Goal: Task Accomplishment & Management: Manage account settings

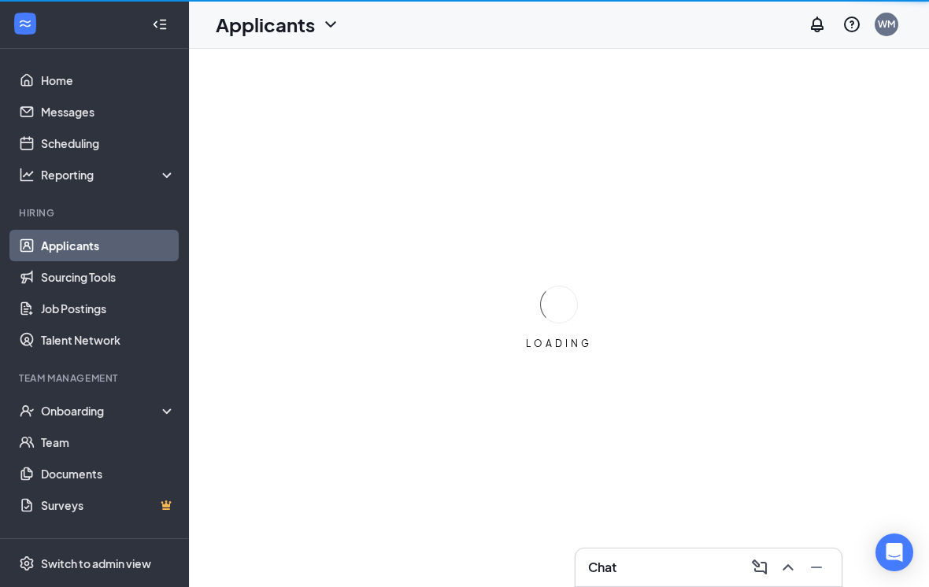
scroll to position [24, 0]
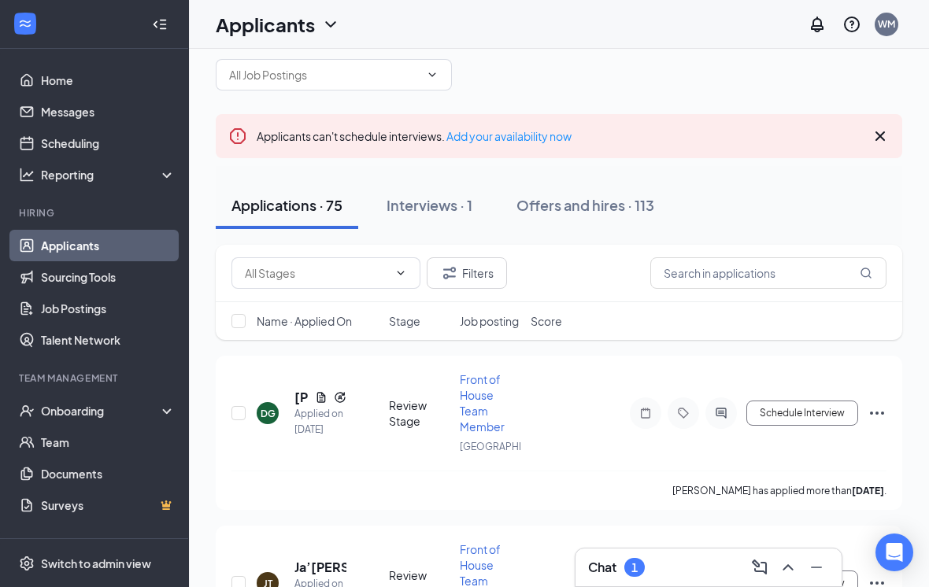
click at [588, 550] on div "Chat 1" at bounding box center [709, 568] width 266 height 38
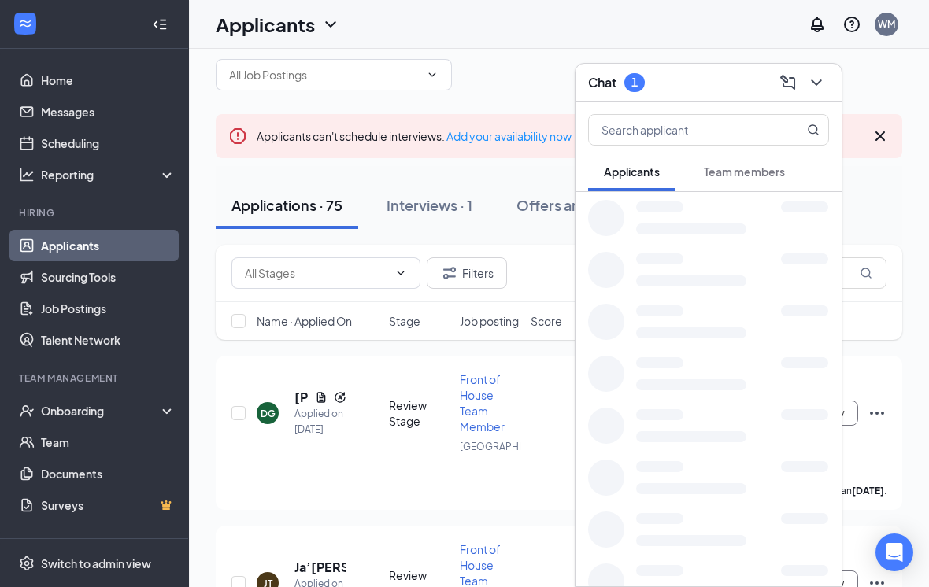
click at [602, 557] on div at bounding box center [709, 582] width 266 height 52
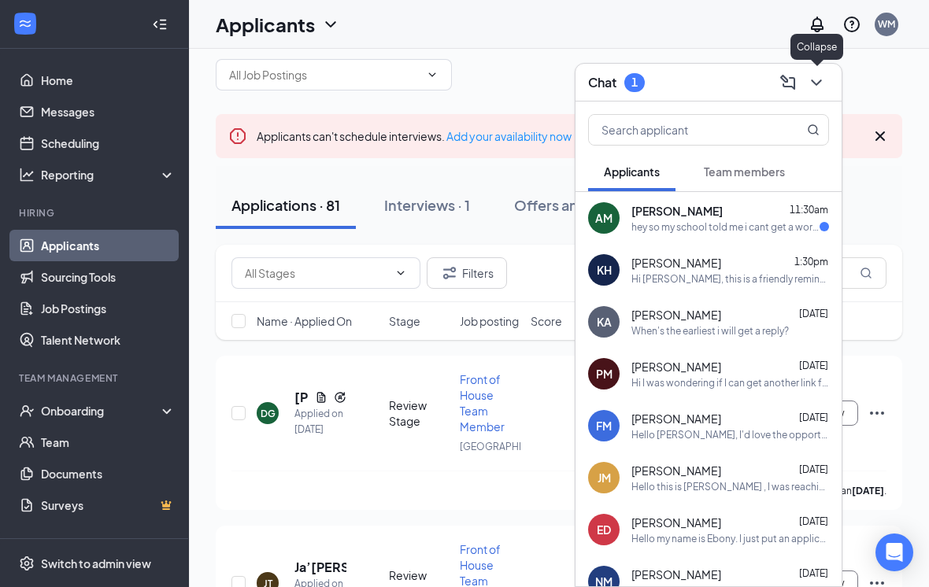
click at [826, 83] on button at bounding box center [816, 82] width 25 height 25
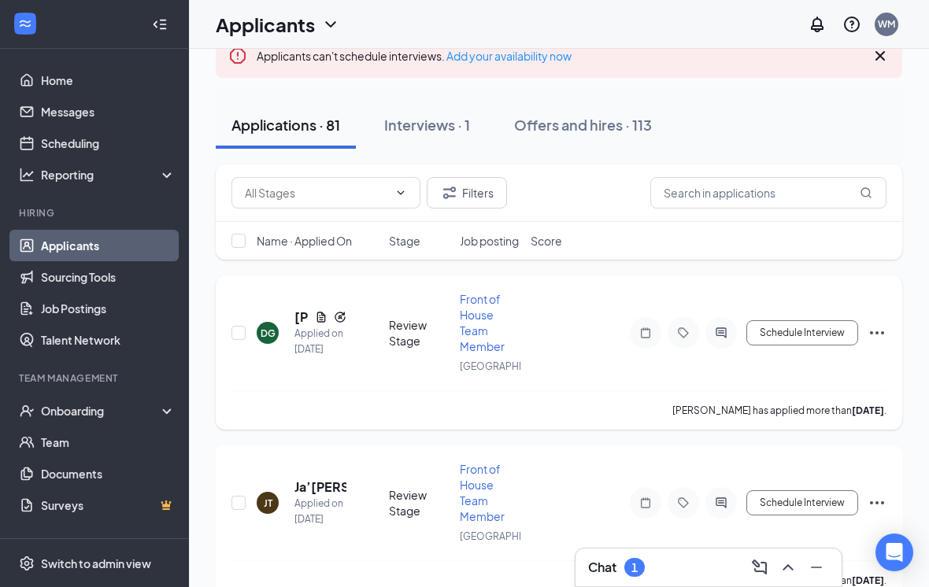
scroll to position [0, 0]
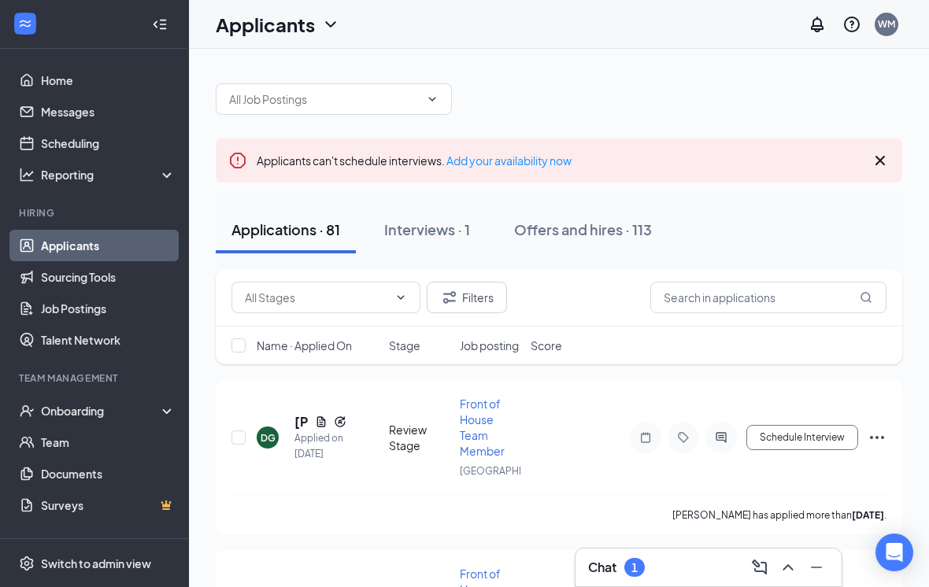
click at [442, 263] on div "Applications · 81 Interviews · 1 Offers and hires · 113" at bounding box center [559, 230] width 687 height 79
click at [434, 235] on div "Interviews · 1" at bounding box center [427, 230] width 86 height 20
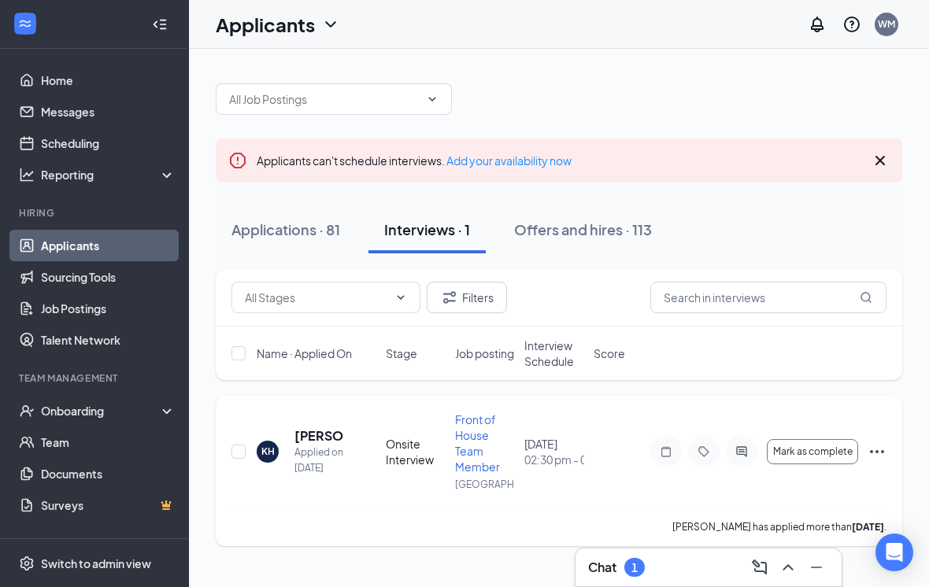
scroll to position [24, 0]
click at [310, 428] on h5 "Kallie Hamilton" at bounding box center [318, 436] width 49 height 17
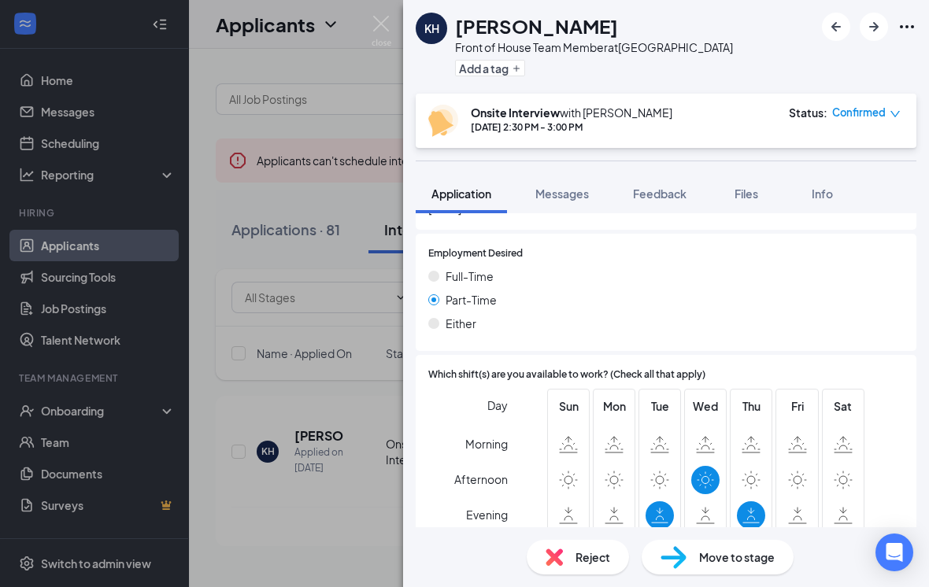
scroll to position [983, 0]
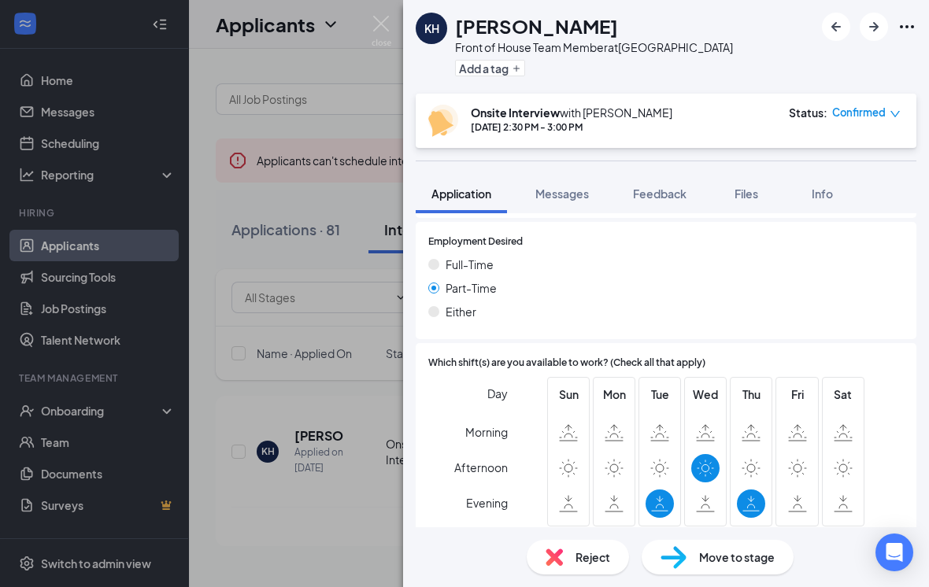
drag, startPoint x: 494, startPoint y: 587, endPoint x: -1, endPoint y: -1, distance: 768.3
click at [503, 575] on div "Reject Move to stage" at bounding box center [666, 558] width 526 height 60
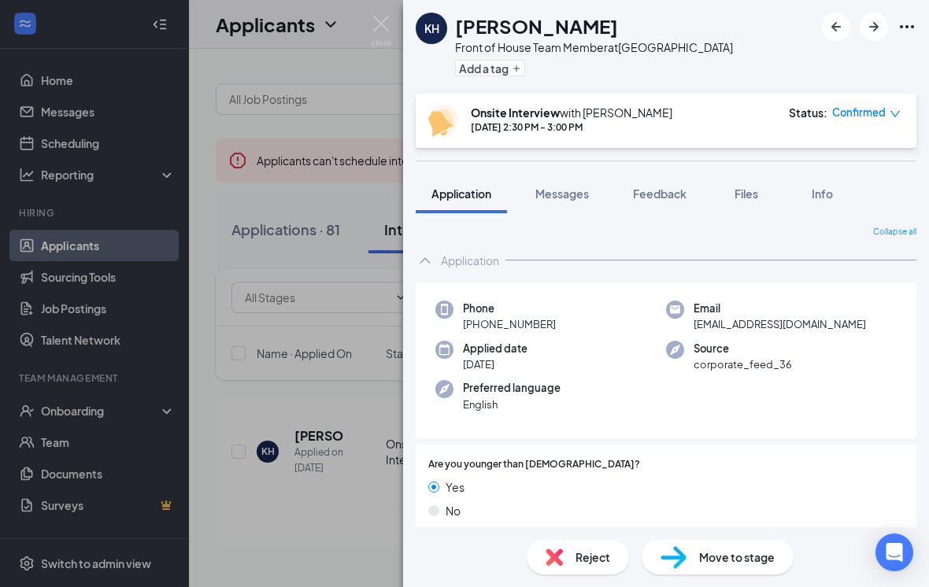
scroll to position [0, 0]
click at [902, 17] on icon "Ellipses" at bounding box center [907, 26] width 19 height 19
click at [820, 347] on div "Source corporate_feed_36" at bounding box center [781, 357] width 231 height 32
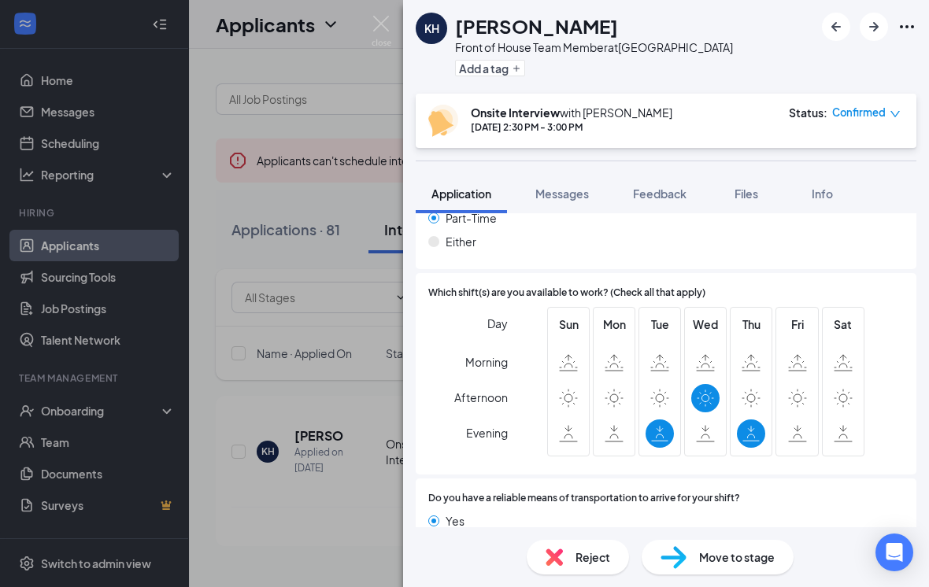
click at [721, 566] on span "Move to stage" at bounding box center [737, 557] width 76 height 17
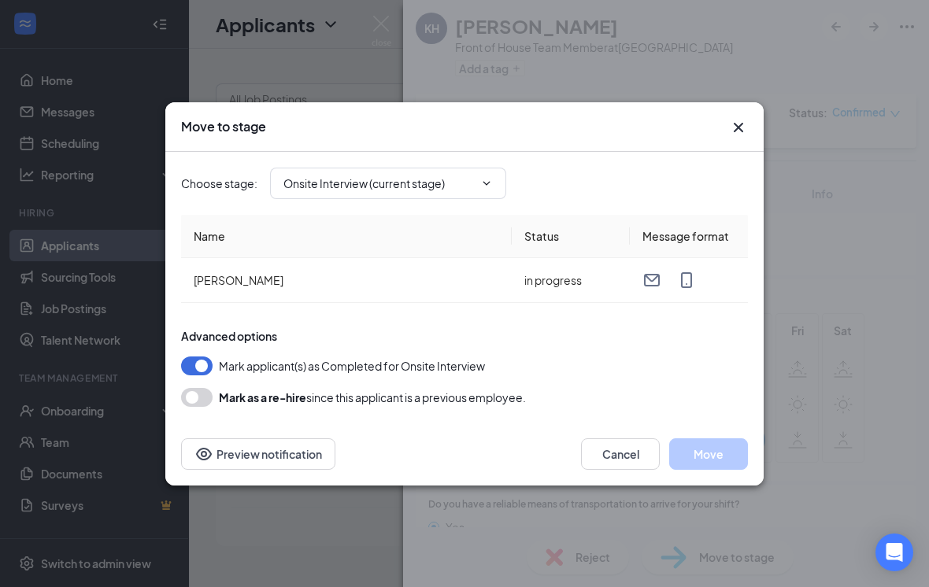
type input "Hiring Complete (final stage)"
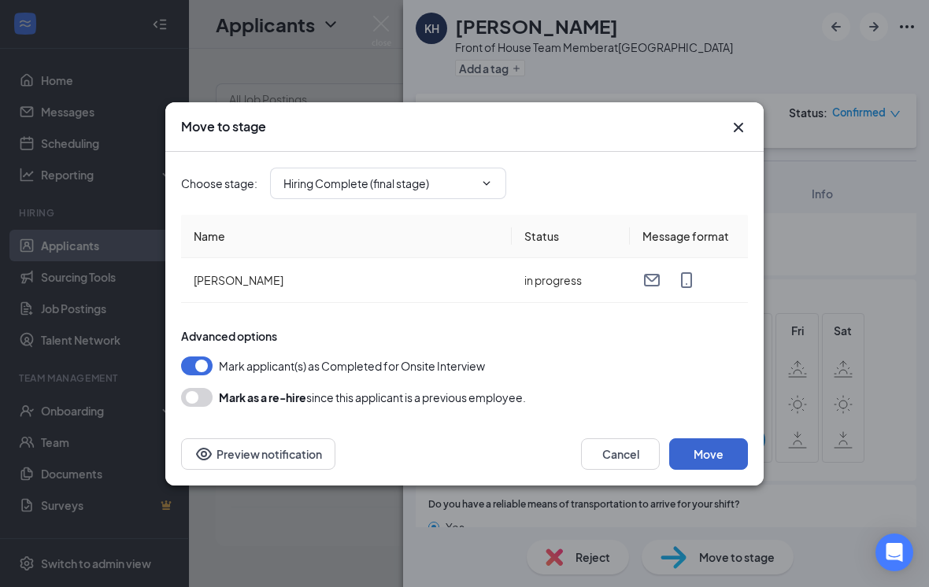
click at [734, 455] on button "Move" at bounding box center [708, 454] width 79 height 31
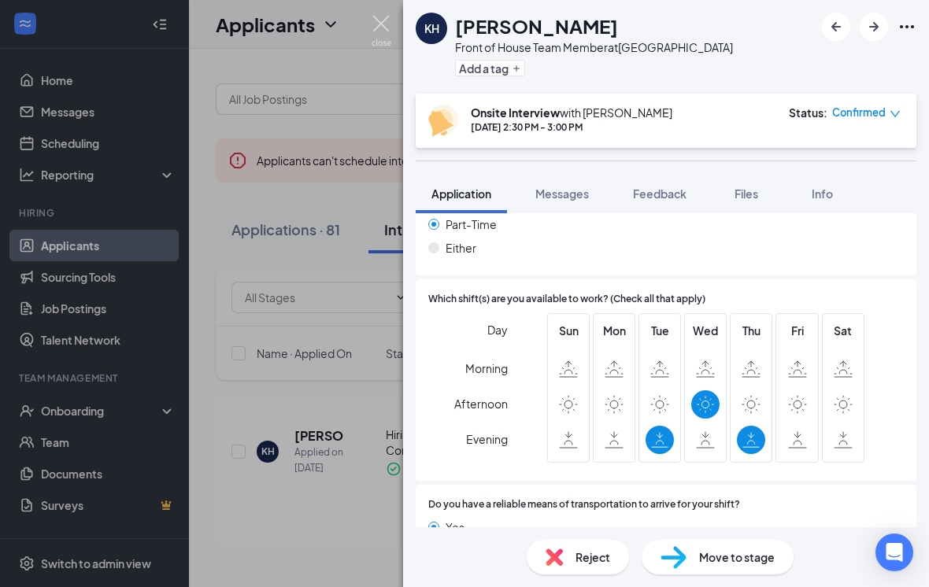
click at [376, 34] on img at bounding box center [382, 31] width 20 height 31
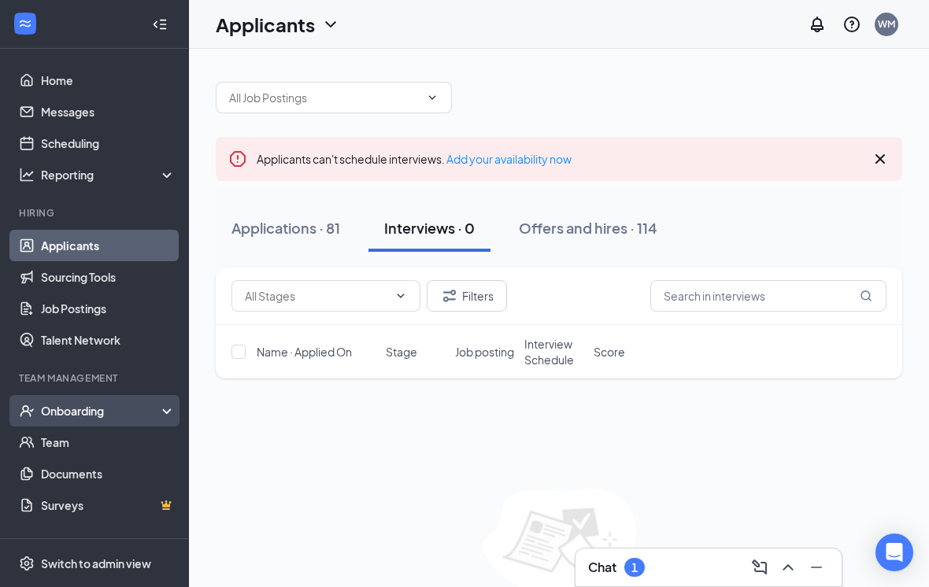
click at [91, 413] on div "Onboarding" at bounding box center [101, 411] width 121 height 16
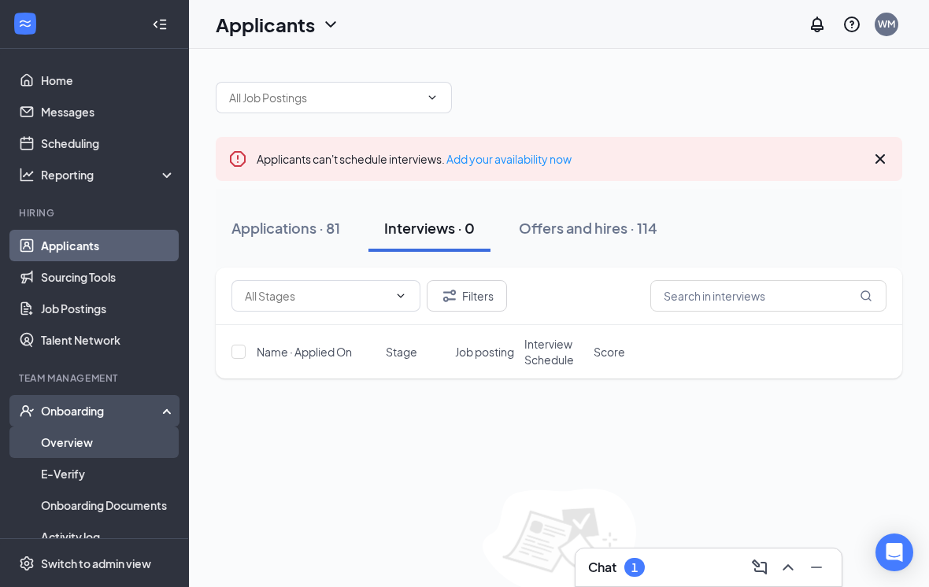
click at [101, 446] on link "Overview" at bounding box center [108, 442] width 135 height 31
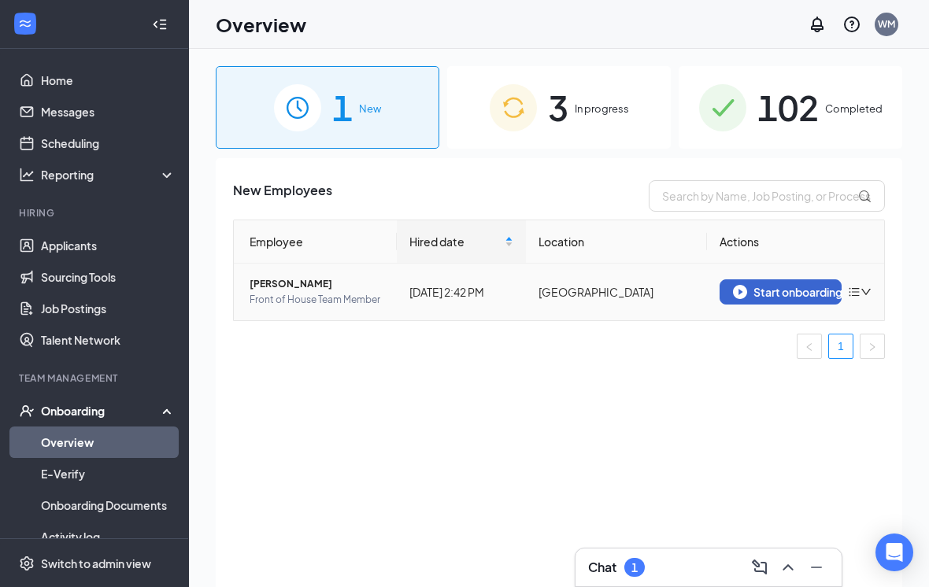
click at [746, 287] on div "Start onboarding" at bounding box center [780, 292] width 95 height 14
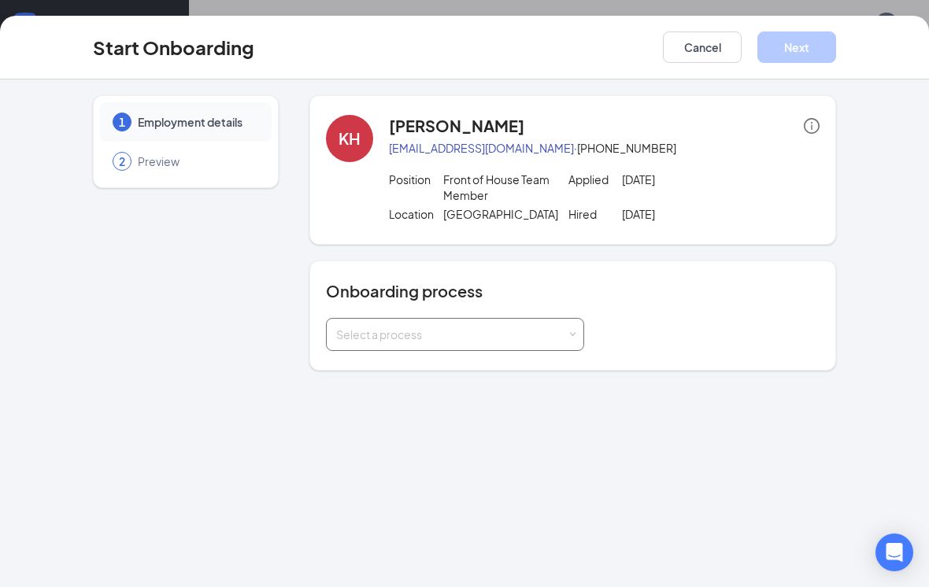
click at [507, 339] on div "Select a process" at bounding box center [451, 335] width 231 height 16
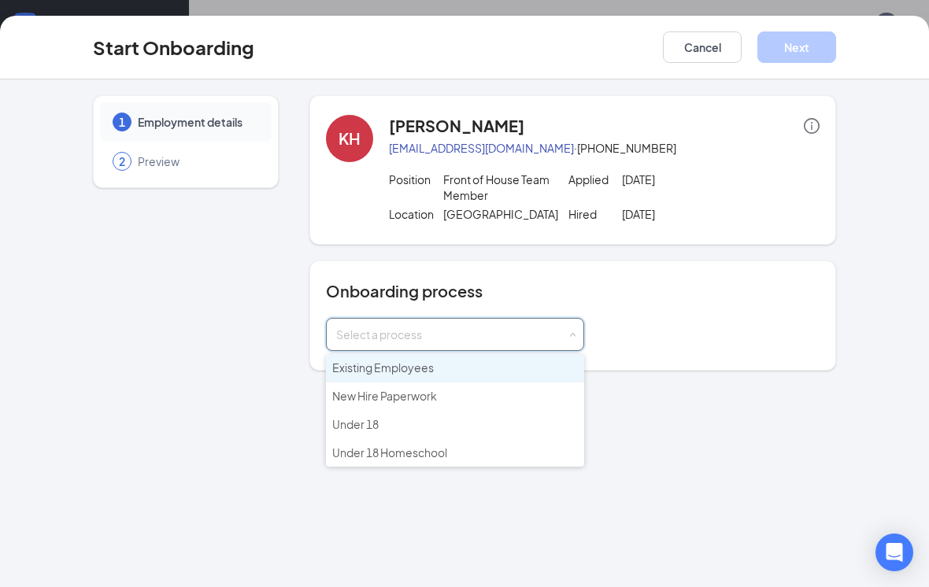
scroll to position [1, 0]
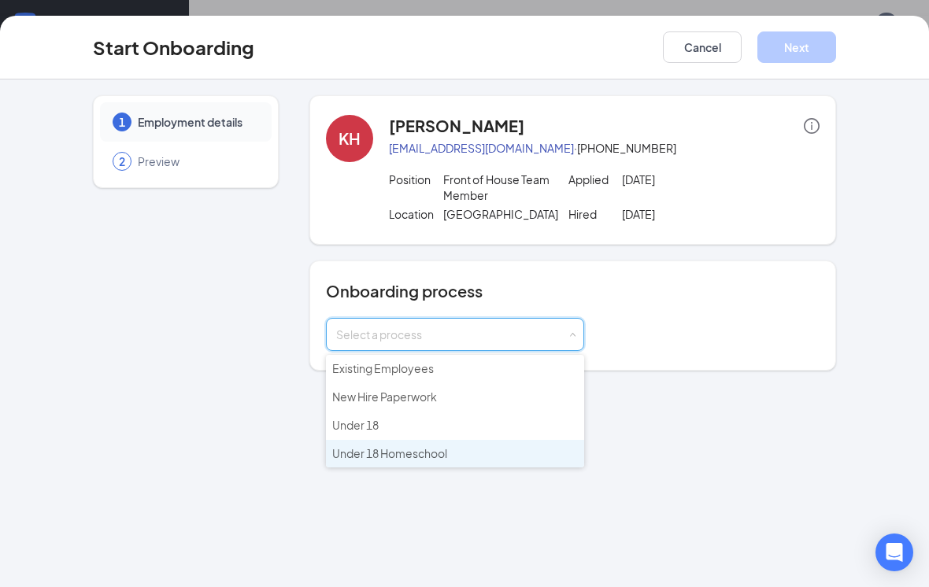
click at [513, 448] on li "Under 18 Homeschool" at bounding box center [455, 454] width 258 height 28
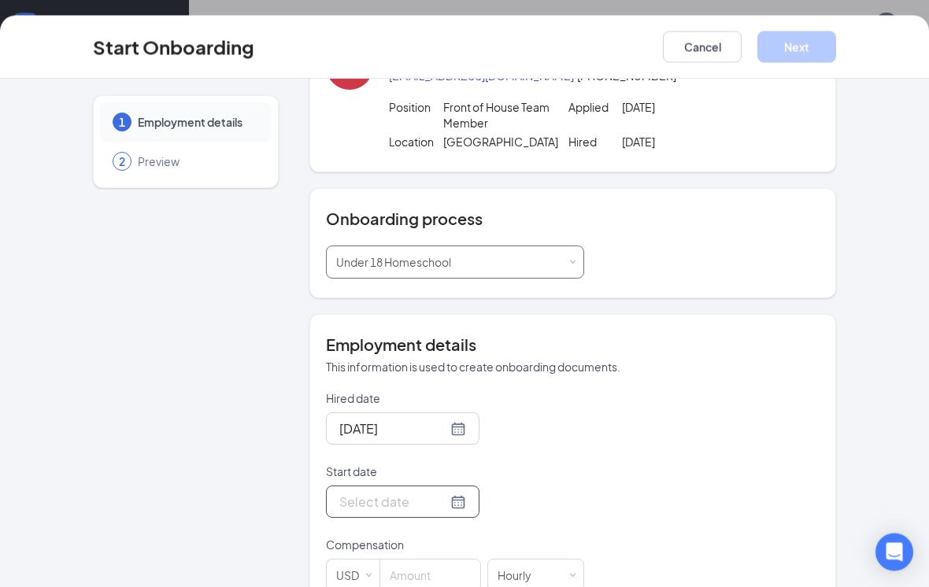
scroll to position [2, 0]
click at [447, 496] on div at bounding box center [402, 502] width 127 height 20
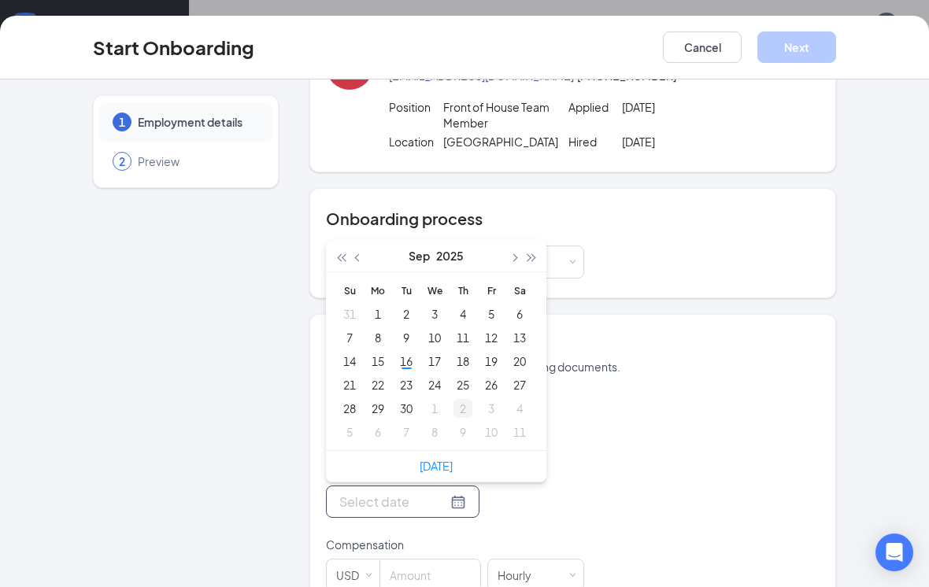
type input "Oct 9, 2025"
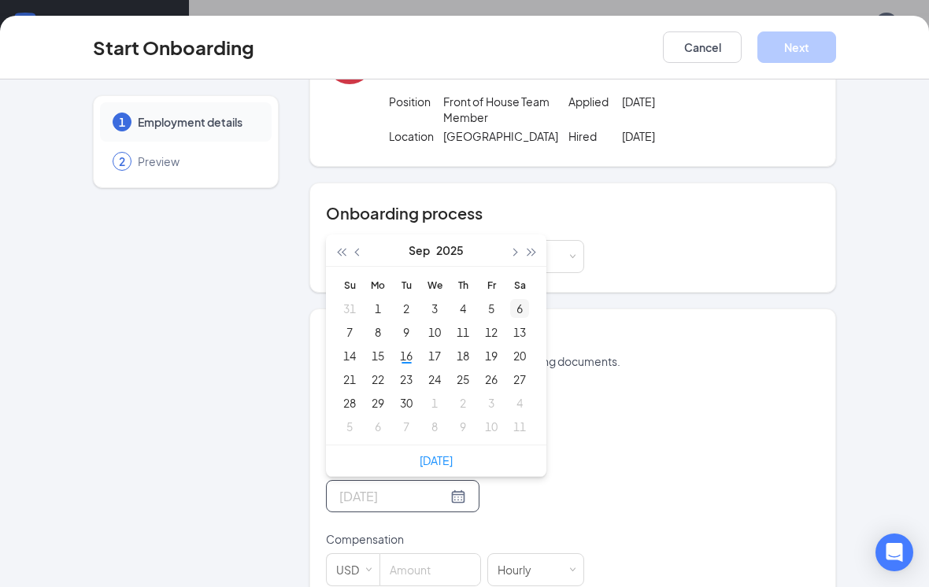
type input "Sep 19, 2025"
type input "Sep 6, 2025"
click at [513, 257] on button "button" at bounding box center [513, 250] width 17 height 31
type input "Oct 17, 2025"
type input "Oct 20, 2025"
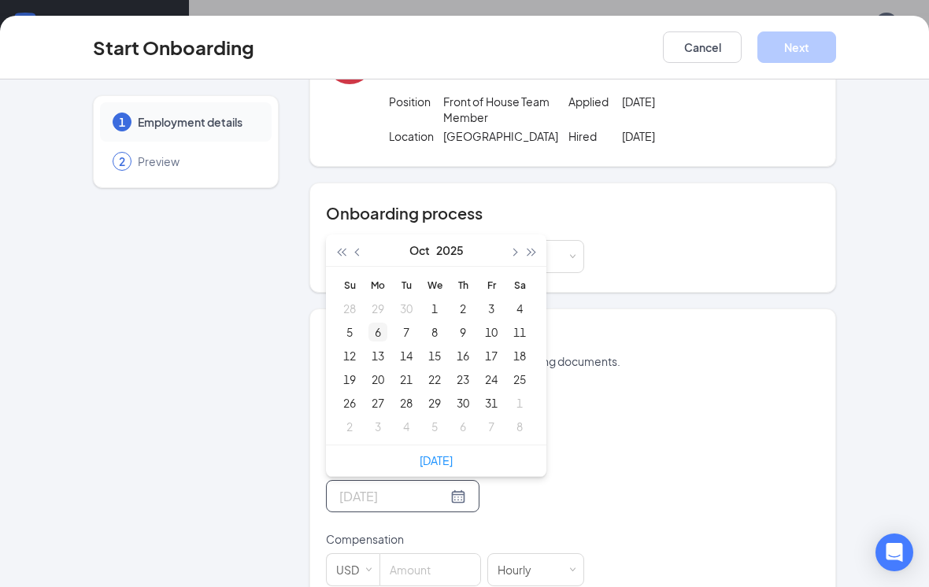
type input "Oct 6, 2025"
type input "Oct 27, 2025"
type input "Oct 13, 2025"
type input "Oct 20, 2025"
type input "Oct 12, 2025"
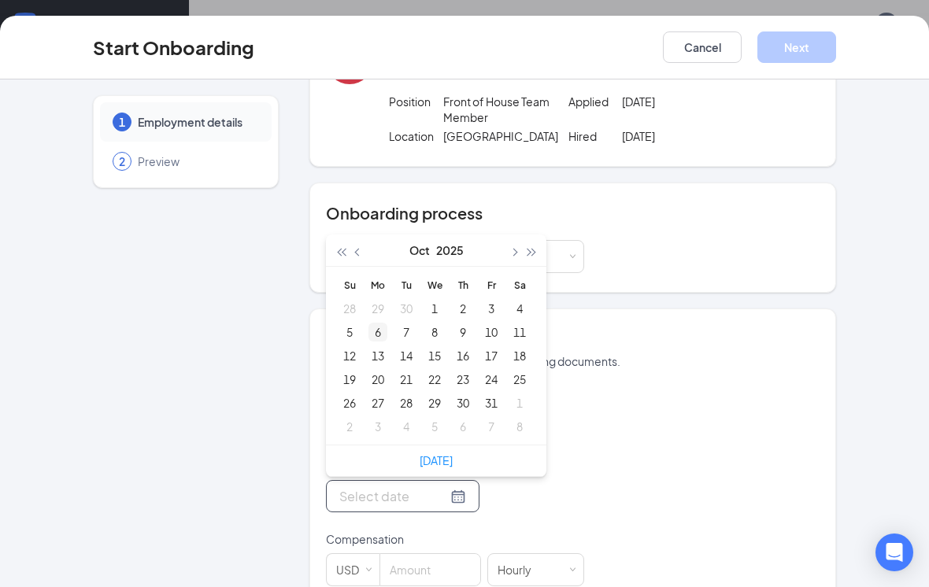
type input "Oct 13, 2025"
type input "Oct 6, 2025"
click at [382, 331] on div "6" at bounding box center [377, 332] width 19 height 19
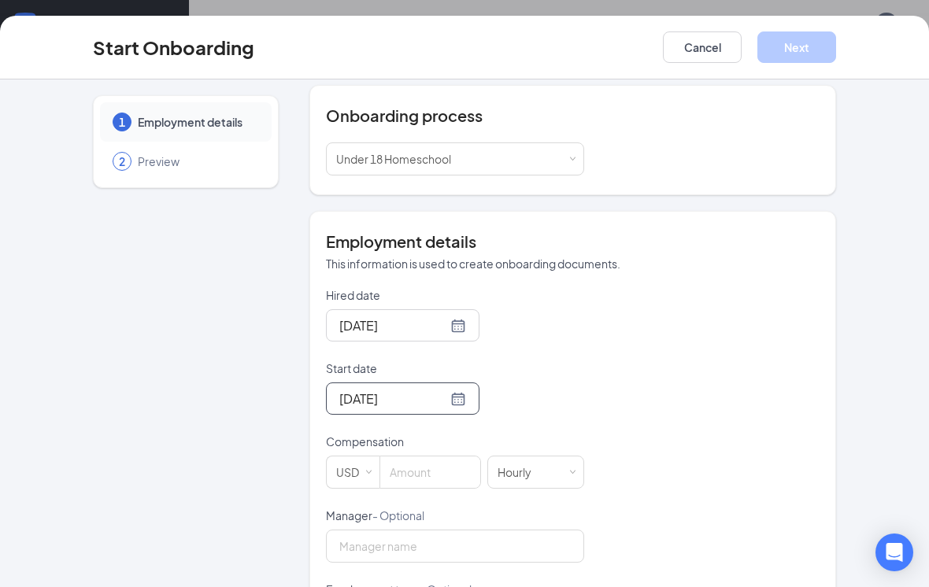
scroll to position [181, 0]
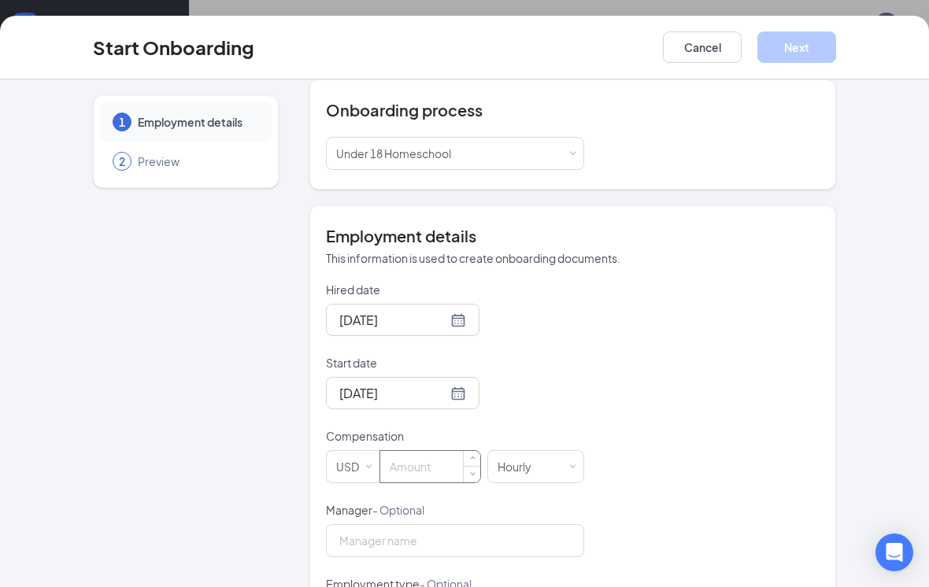
click at [415, 471] on input at bounding box center [430, 466] width 100 height 31
click at [419, 468] on input at bounding box center [430, 466] width 100 height 31
click at [419, 466] on input at bounding box center [430, 466] width 100 height 31
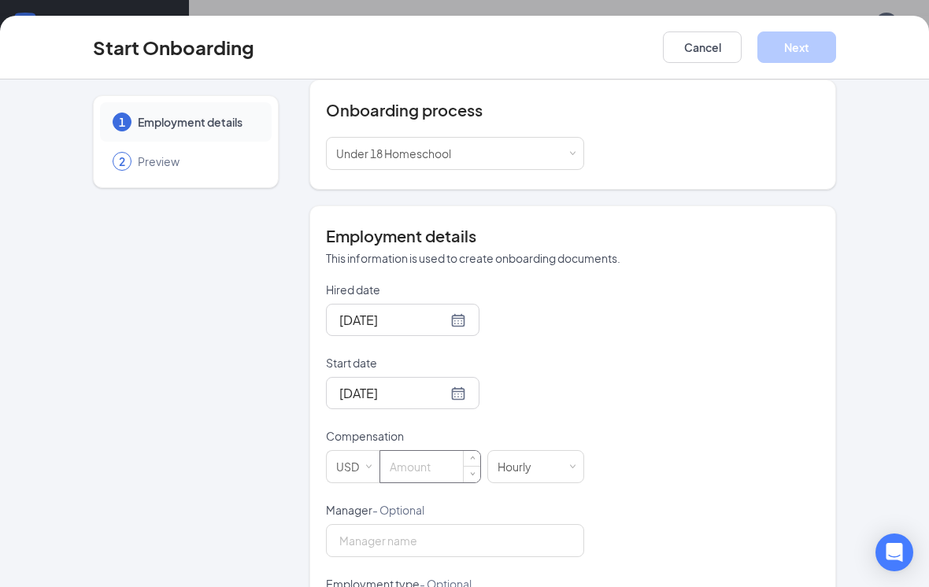
click at [419, 466] on input at bounding box center [430, 466] width 100 height 31
click at [418, 468] on input at bounding box center [430, 466] width 100 height 31
click at [418, 466] on input at bounding box center [430, 466] width 100 height 31
type input "12"
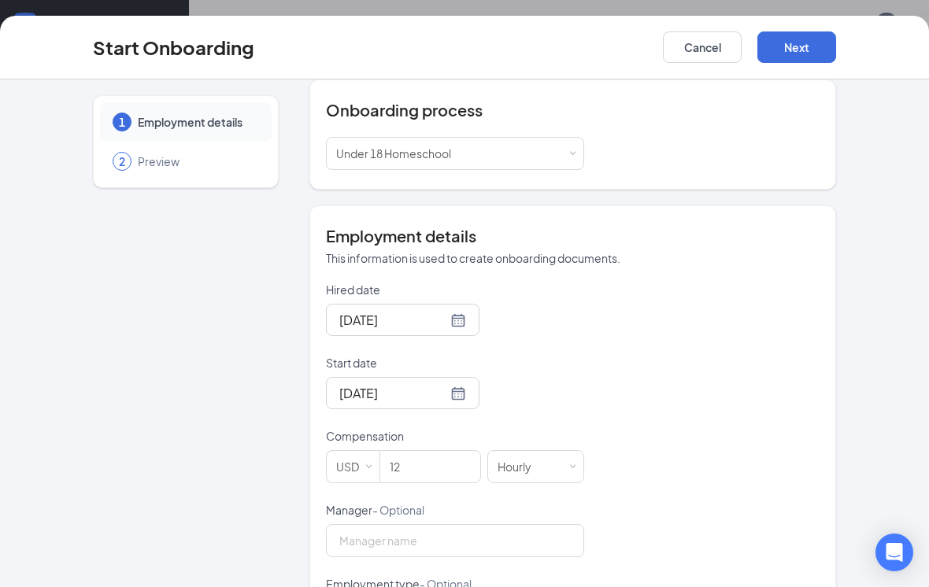
click at [542, 377] on div "Oct 6, 2025" at bounding box center [455, 393] width 258 height 32
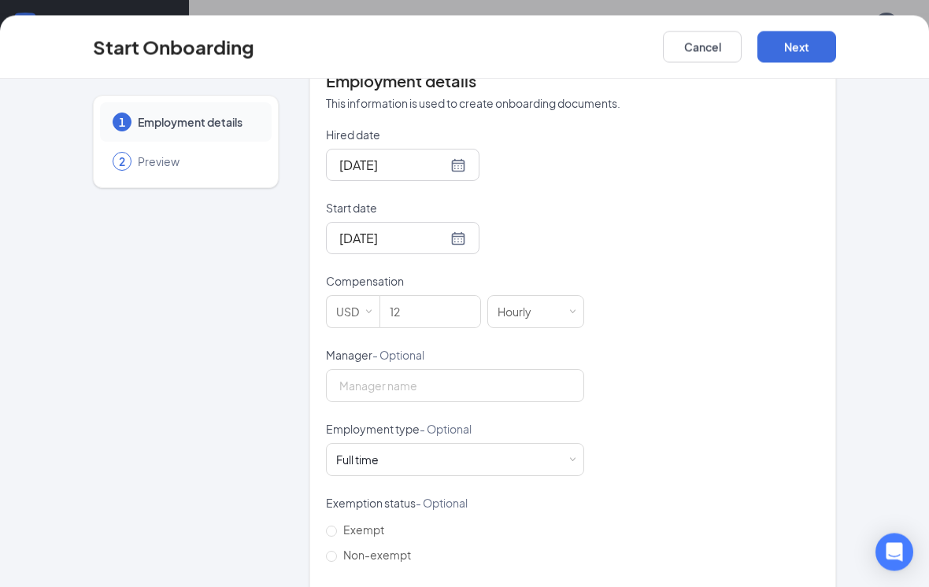
scroll to position [2, 0]
click at [544, 386] on input "Manager - Optional" at bounding box center [455, 386] width 258 height 33
type input "HR Manger"
click at [431, 456] on div "Full time Works 30+ hours per week and is reasonably expected to work" at bounding box center [455, 460] width 238 height 31
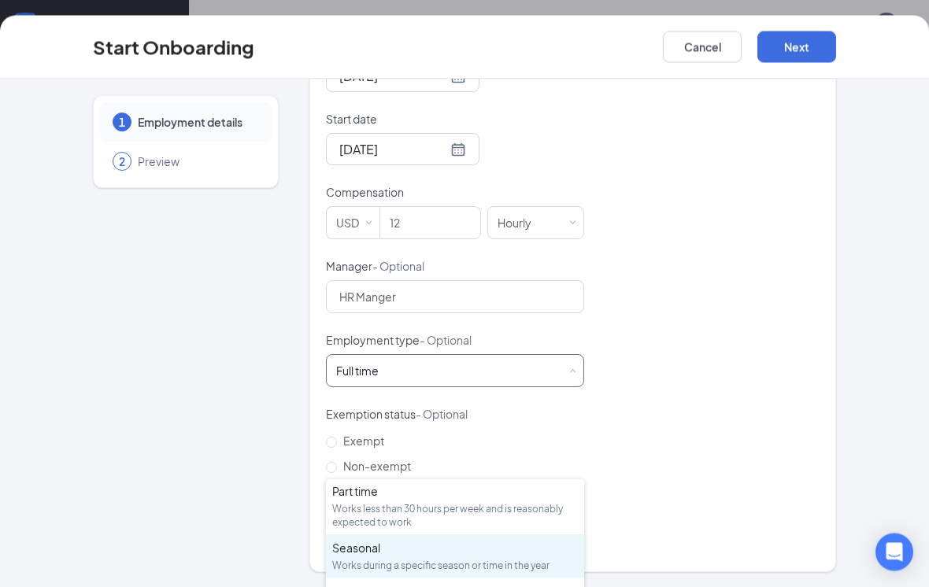
scroll to position [57, 0]
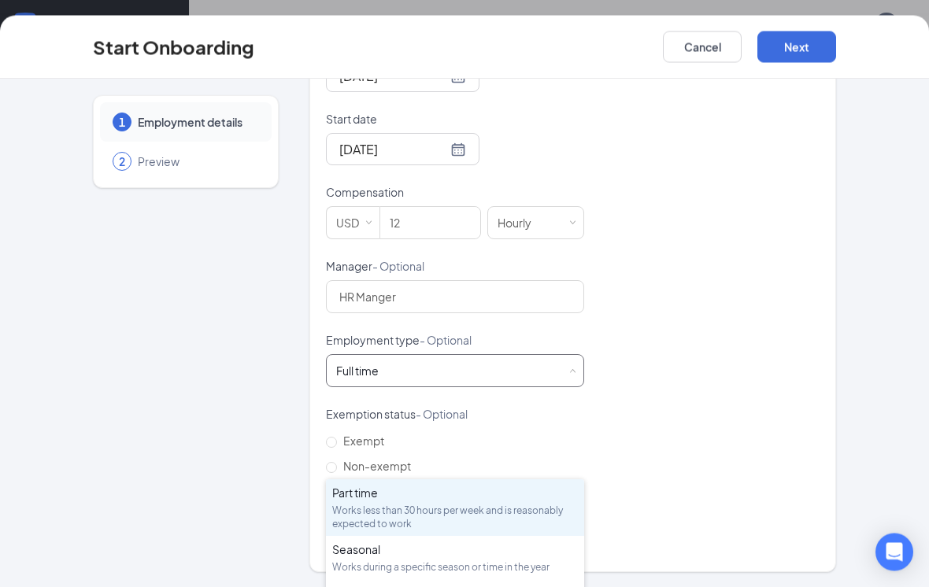
click at [512, 520] on div "Works less than 30 hours per week and is reasonably expected to work" at bounding box center [455, 518] width 246 height 27
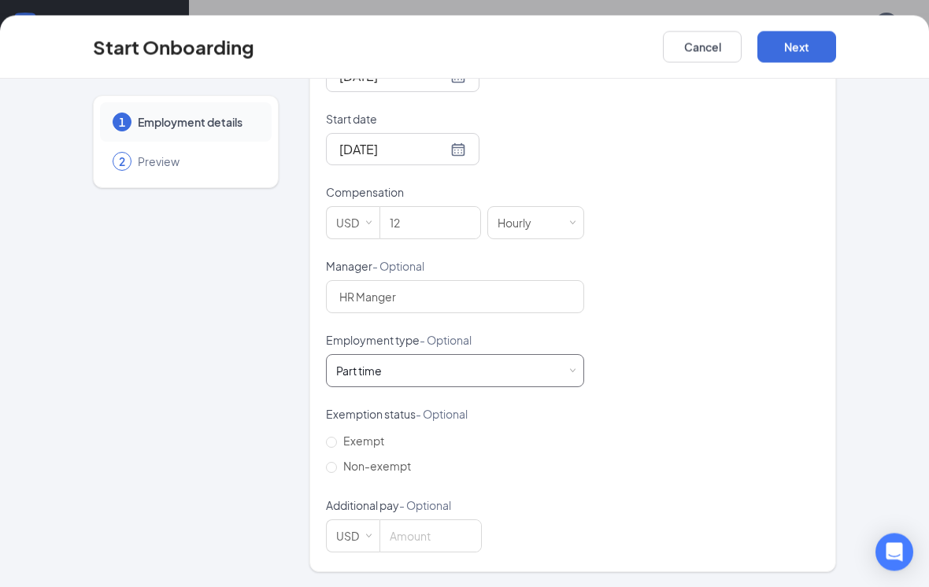
scroll to position [2, 0]
click at [392, 467] on span "Non-exempt" at bounding box center [377, 467] width 80 height 14
click at [337, 467] on input "Non-exempt" at bounding box center [331, 468] width 11 height 11
radio input "true"
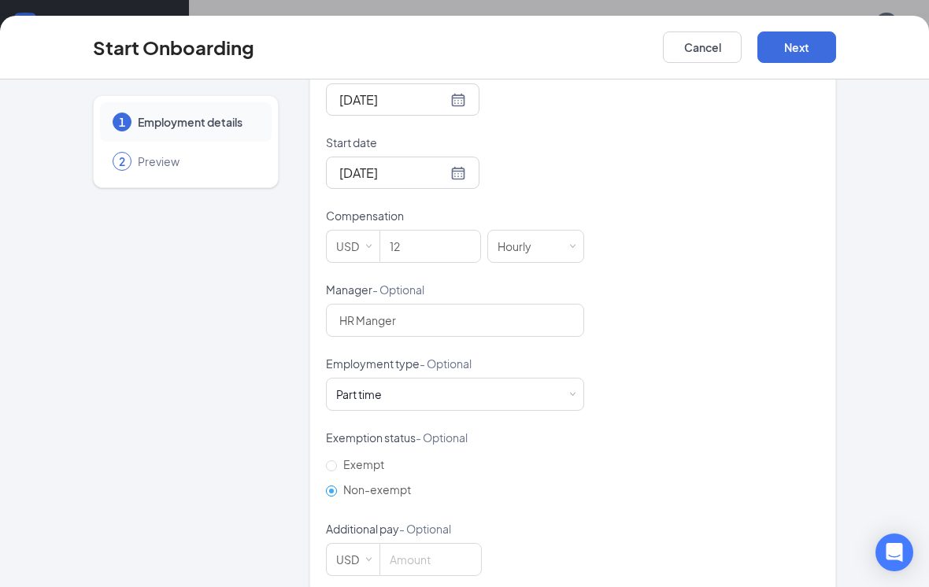
scroll to position [400, 0]
click at [807, 47] on button "Next" at bounding box center [796, 46] width 79 height 31
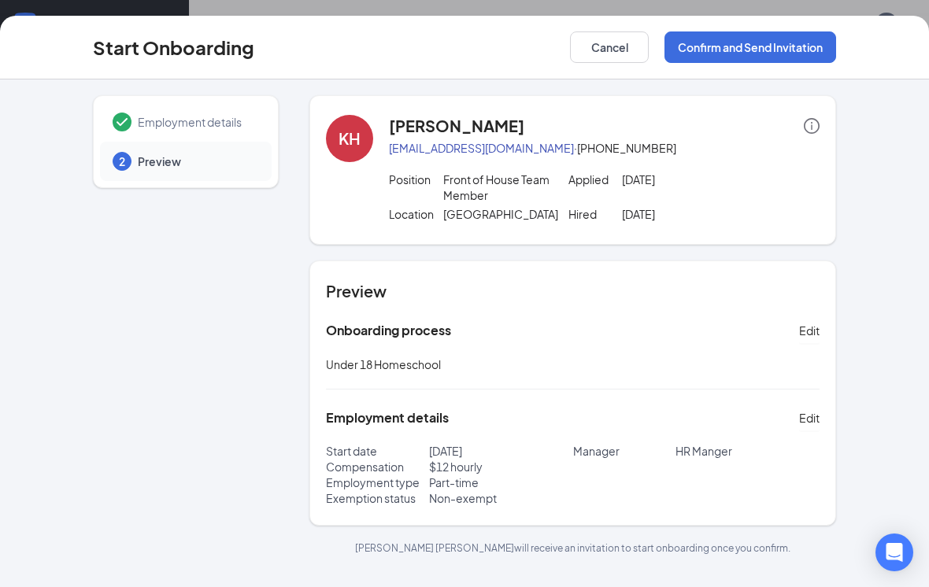
scroll to position [0, 0]
click at [724, 54] on html "Home Messages Scheduling Reporting Hiring Applicants Sourcing Tools Job Posting…" at bounding box center [464, 222] width 929 height 587
click at [724, 55] on button "Confirm and Send Invitation" at bounding box center [751, 46] width 172 height 31
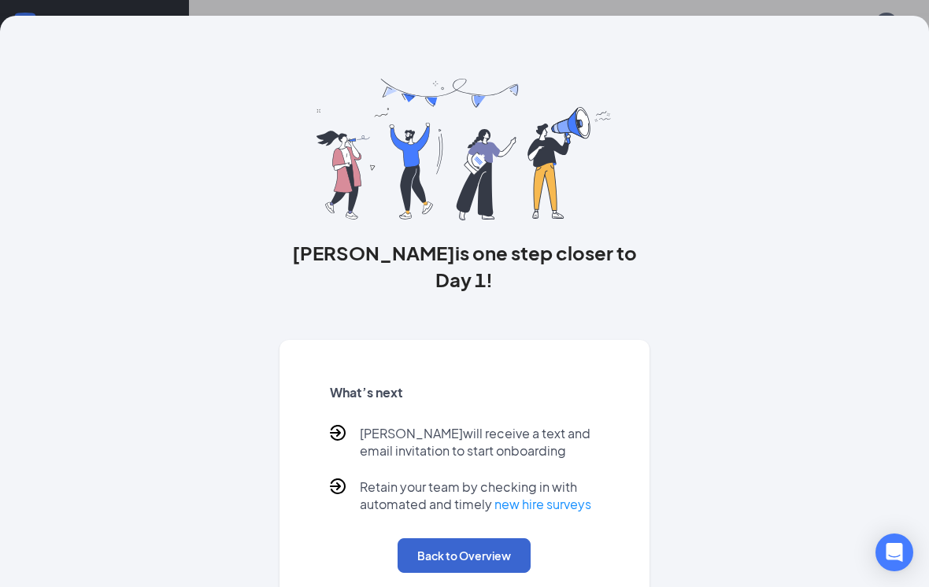
click at [462, 539] on button "Back to Overview" at bounding box center [464, 556] width 133 height 35
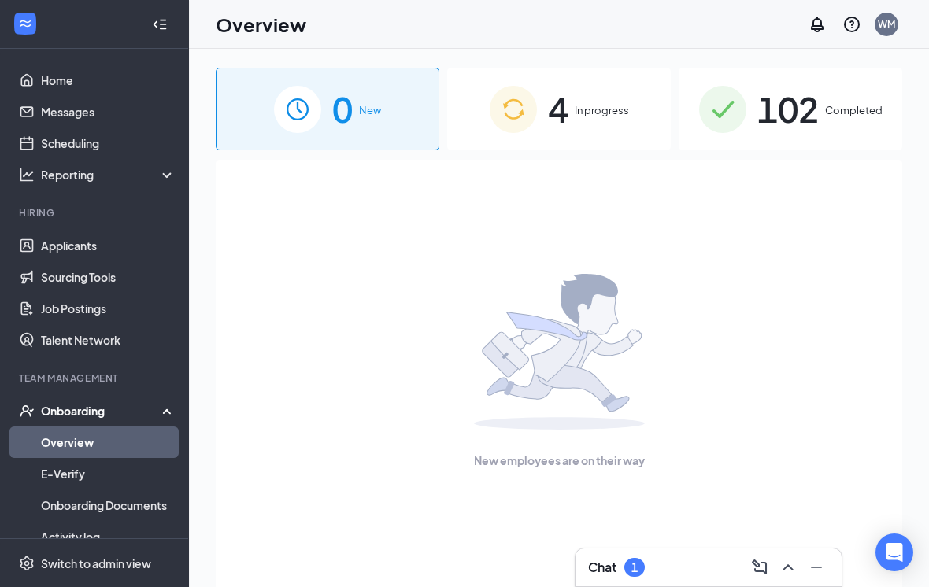
click at [623, 102] on span "In progress" at bounding box center [602, 110] width 54 height 16
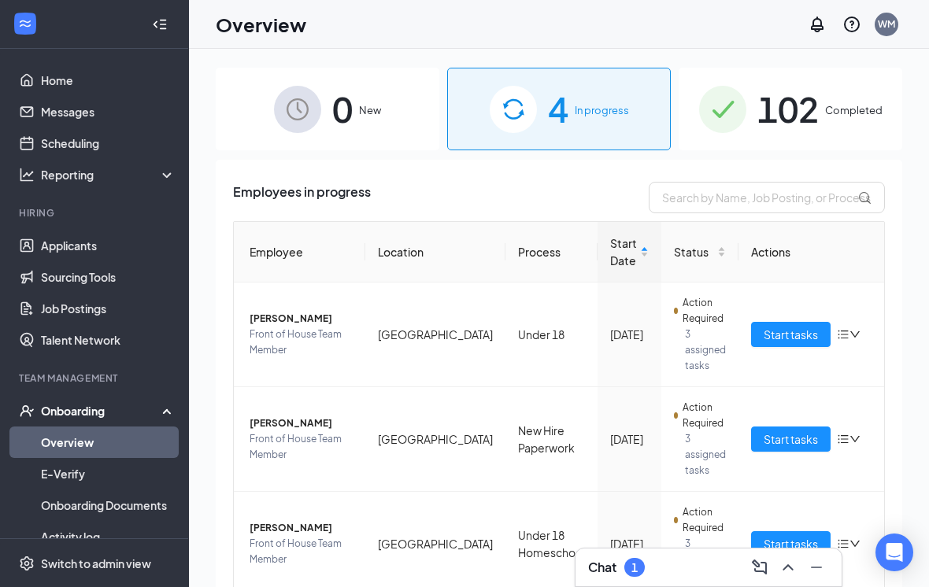
click at [634, 578] on div "Chat 1" at bounding box center [708, 567] width 241 height 25
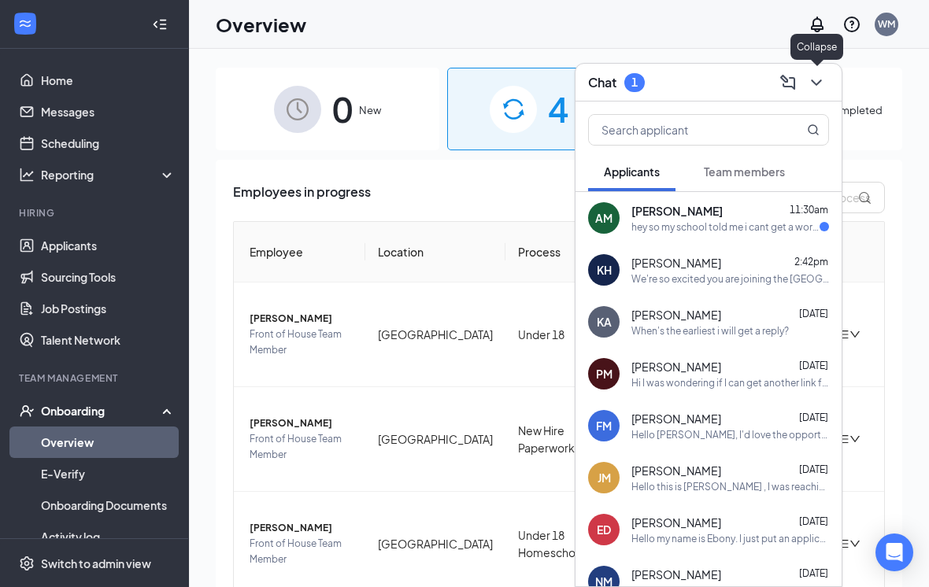
click at [820, 87] on icon "ChevronDown" at bounding box center [816, 82] width 19 height 19
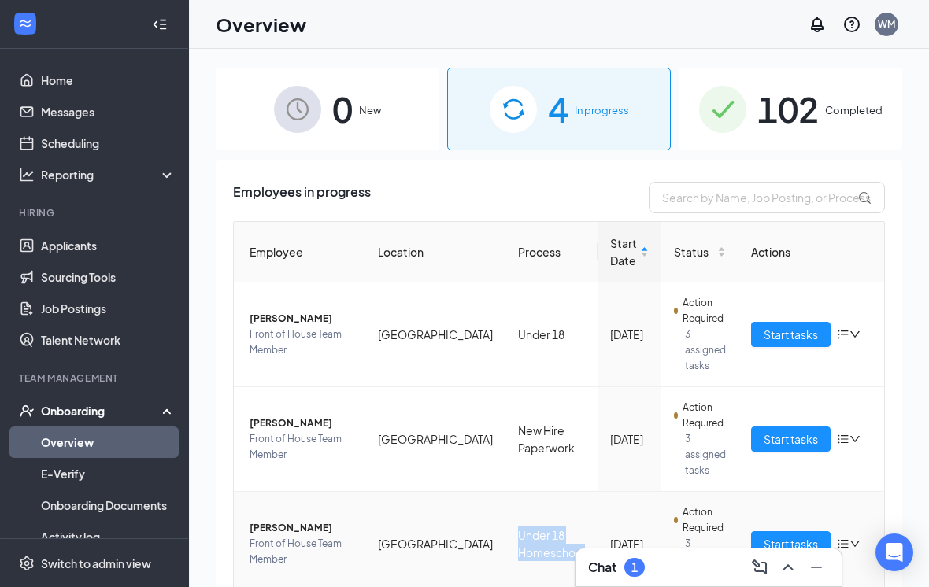
drag, startPoint x: 505, startPoint y: 544, endPoint x: -1, endPoint y: -1, distance: 743.2
click at [512, 548] on td "Under 18 Homeschool" at bounding box center [551, 544] width 92 height 105
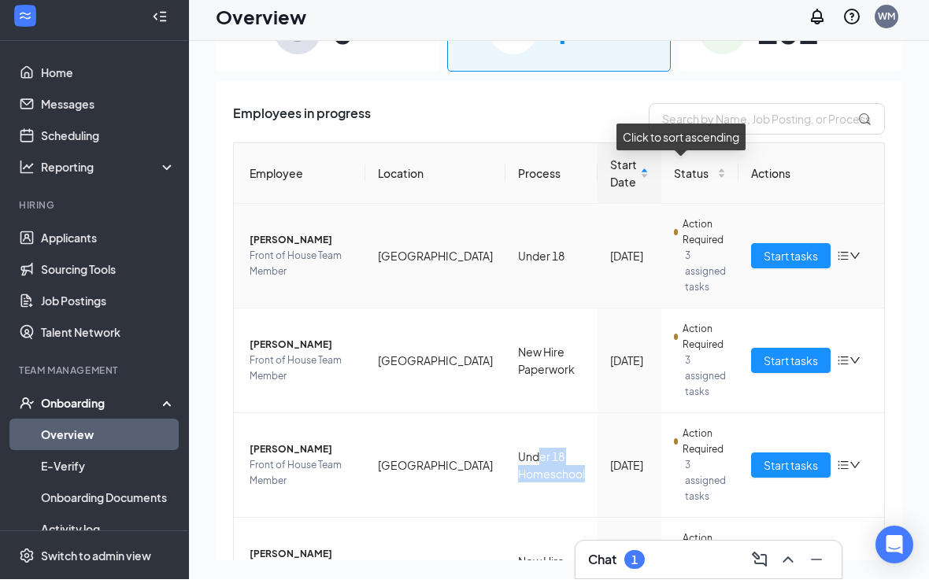
scroll to position [71, 0]
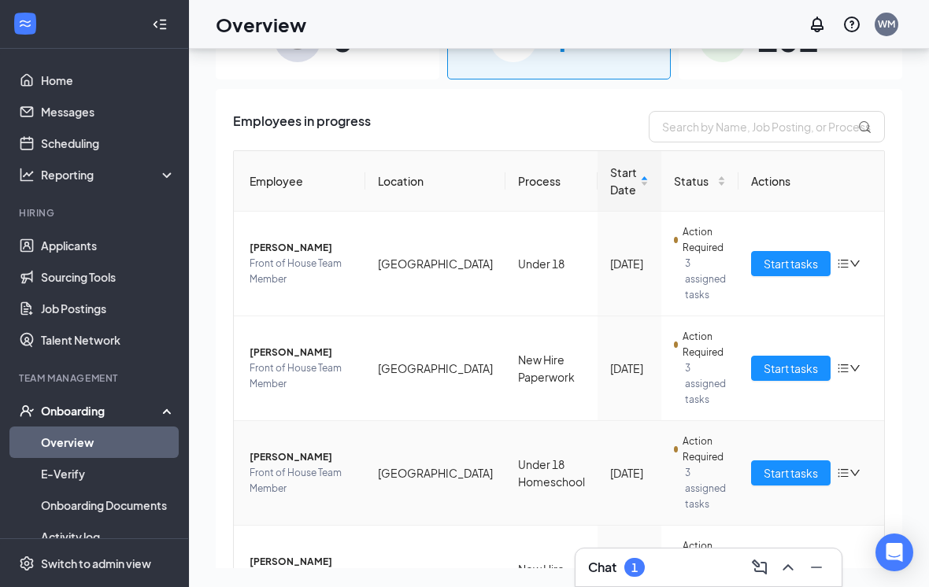
click at [517, 443] on td "Under 18 Homeschool" at bounding box center [551, 473] width 92 height 105
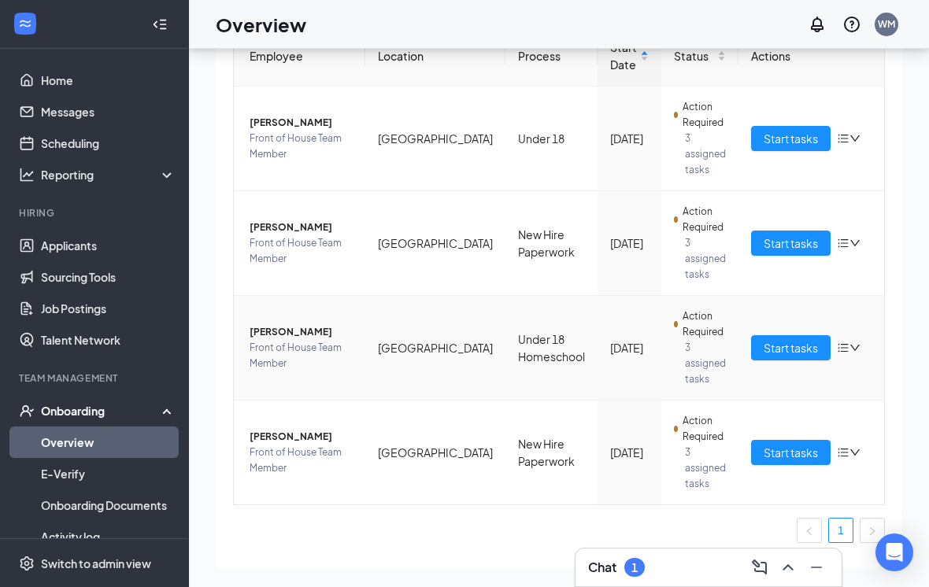
scroll to position [129, 0]
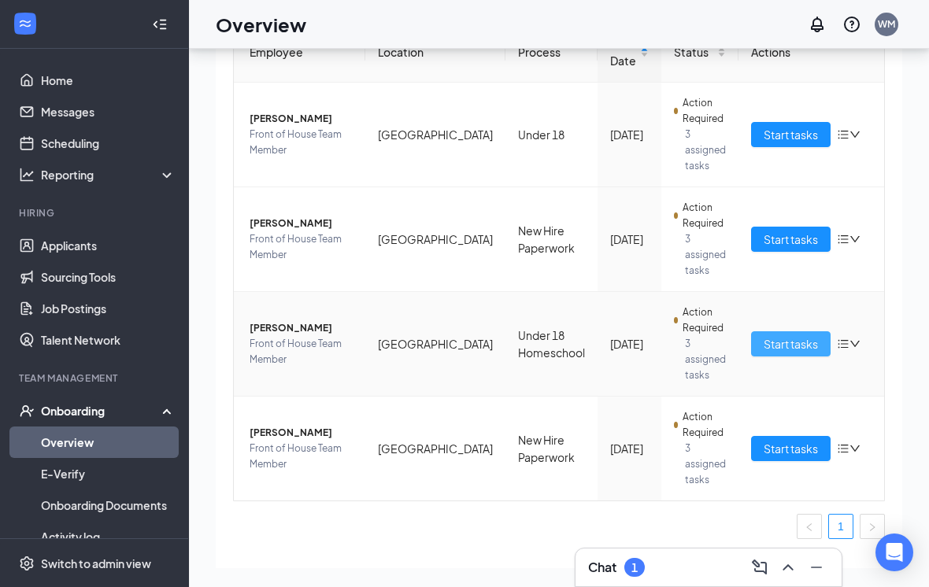
click at [769, 341] on span "Start tasks" at bounding box center [791, 343] width 54 height 17
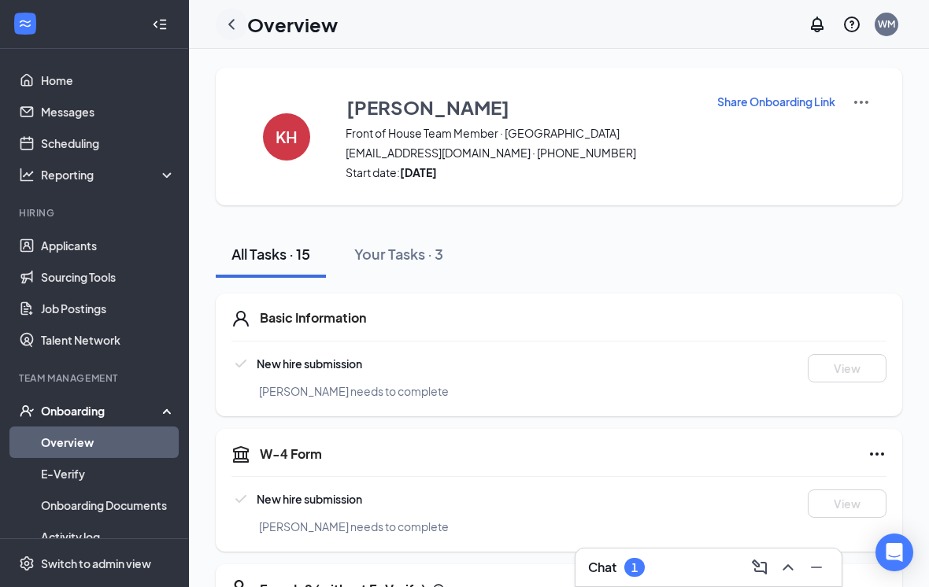
click at [234, 24] on icon "ChevronLeft" at bounding box center [231, 24] width 19 height 19
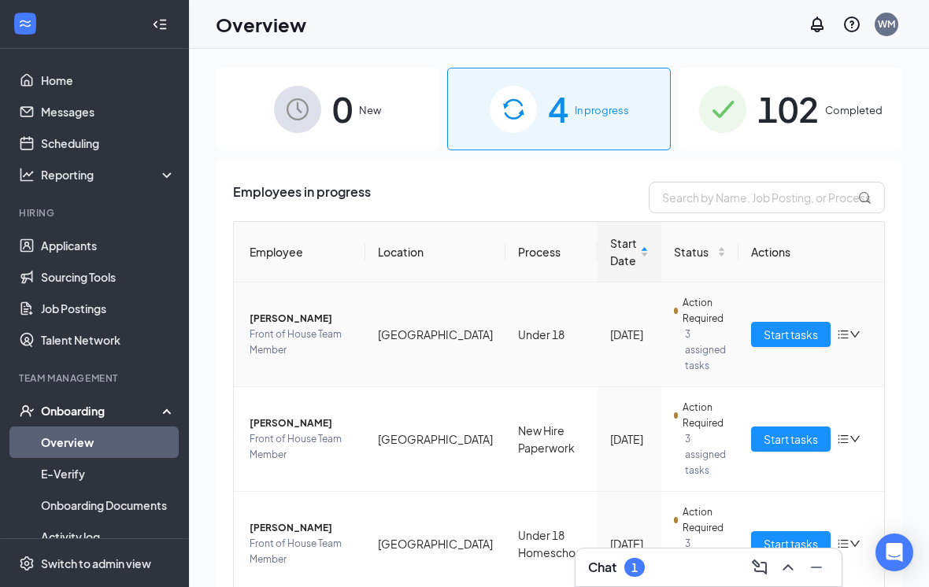
click at [315, 336] on span "Front of House Team Member" at bounding box center [301, 342] width 103 height 31
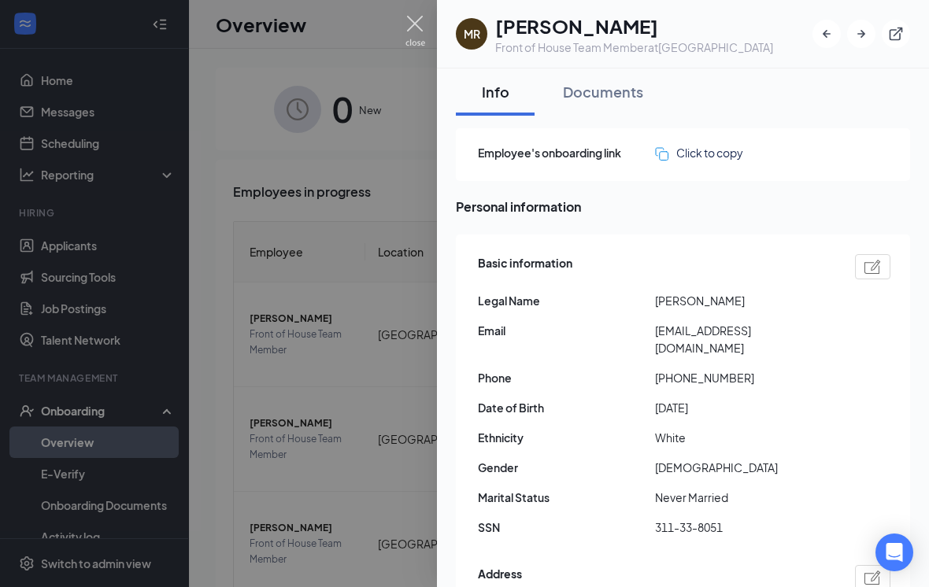
click at [417, 23] on img at bounding box center [415, 31] width 20 height 31
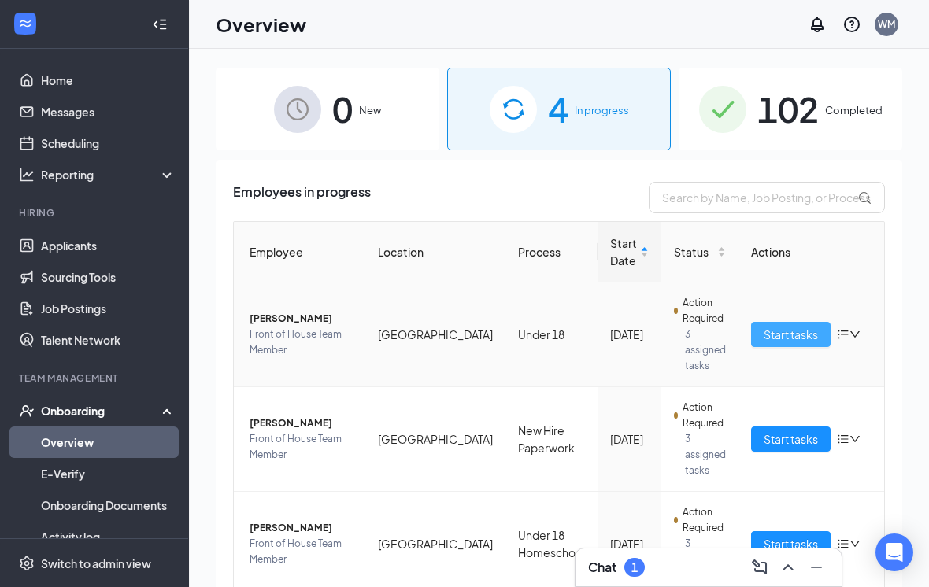
click at [801, 339] on span "Start tasks" at bounding box center [791, 334] width 54 height 17
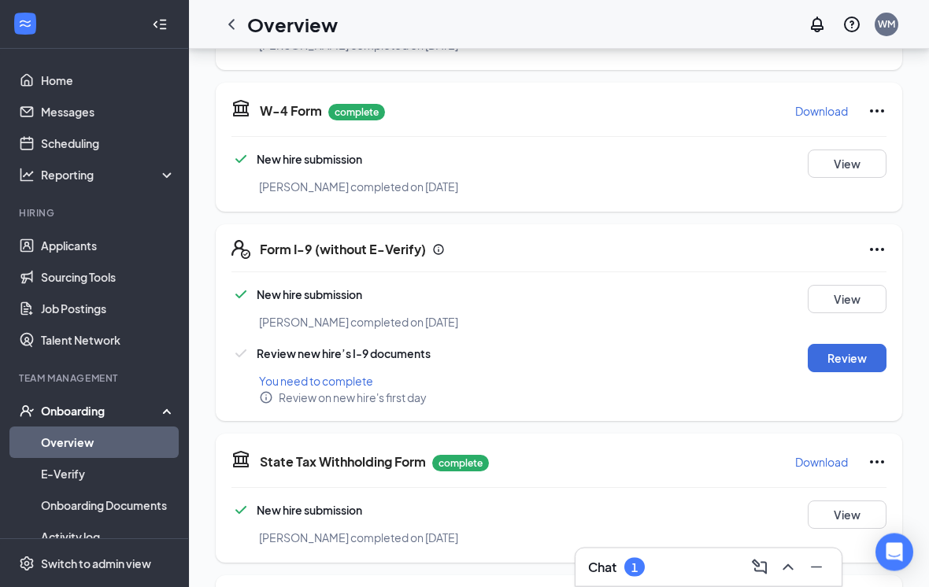
scroll to position [391, 0]
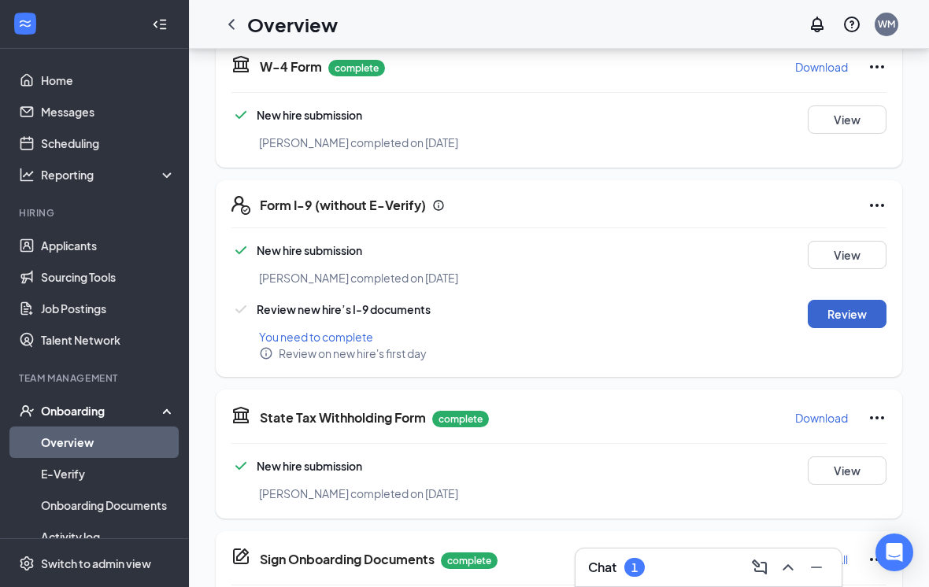
click at [871, 320] on button "Review" at bounding box center [847, 314] width 79 height 28
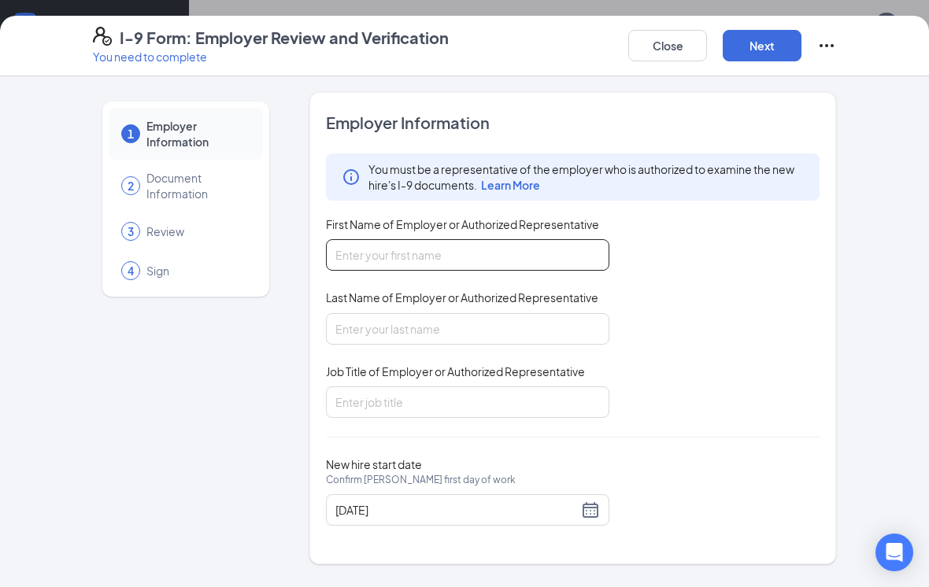
click at [537, 248] on input "First Name of Employer or Authorized Representative" at bounding box center [467, 254] width 283 height 31
type input "Whitney"
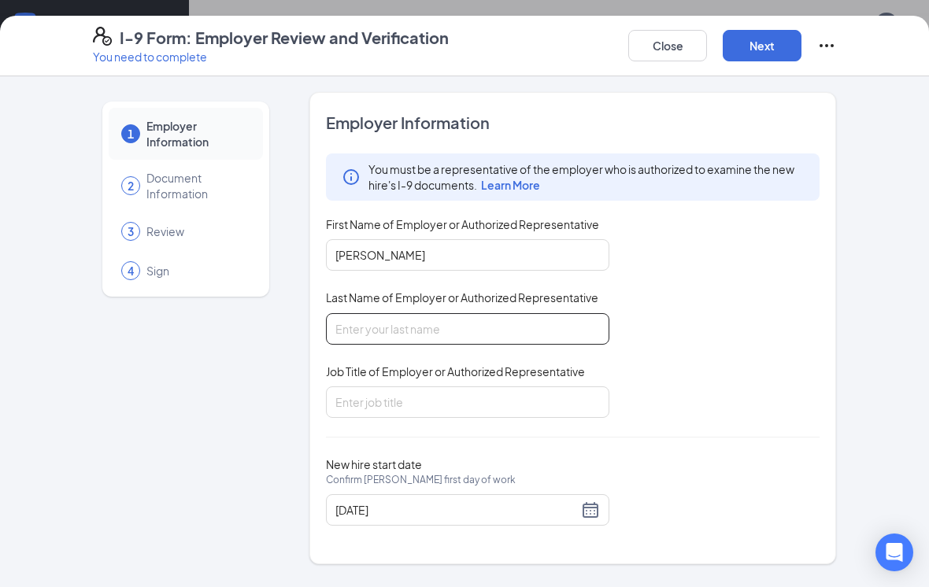
click at [558, 327] on input "Last Name of Employer or Authorized Representative" at bounding box center [467, 328] width 283 height 31
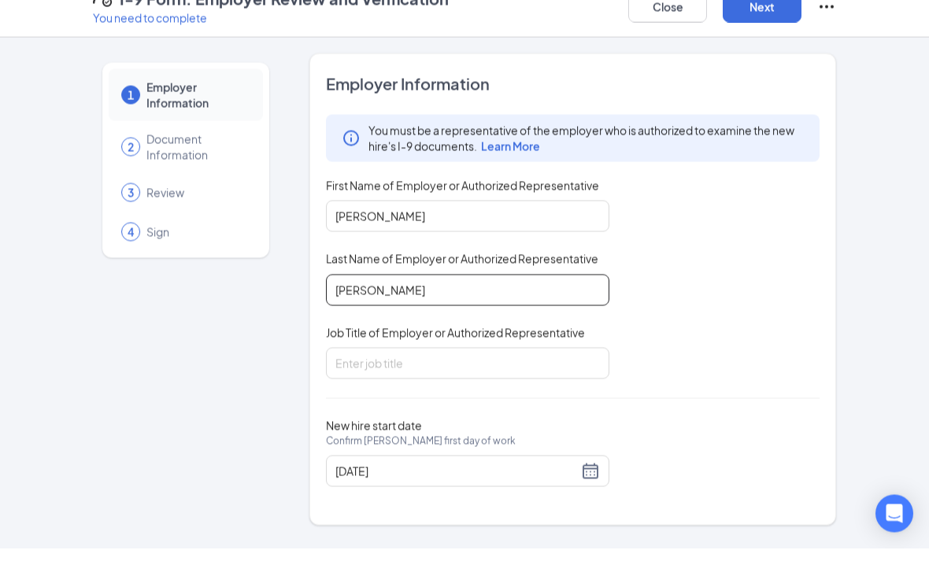
scroll to position [406, 0]
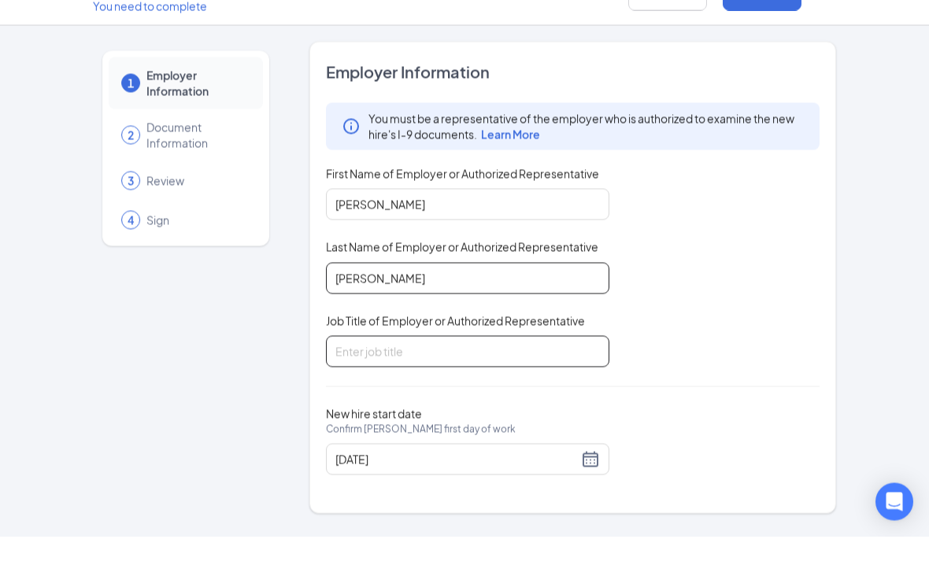
type input "Medina"
click at [558, 387] on input "Job Title of Employer or Authorized Representative" at bounding box center [467, 402] width 283 height 31
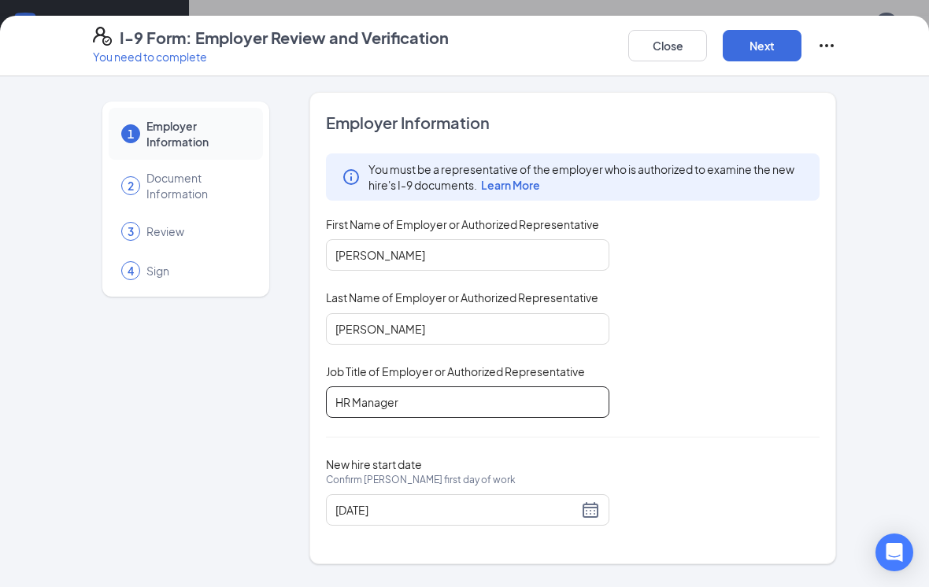
scroll to position [425, 0]
type input "HR Manager"
click at [758, 57] on button "Next" at bounding box center [762, 45] width 79 height 31
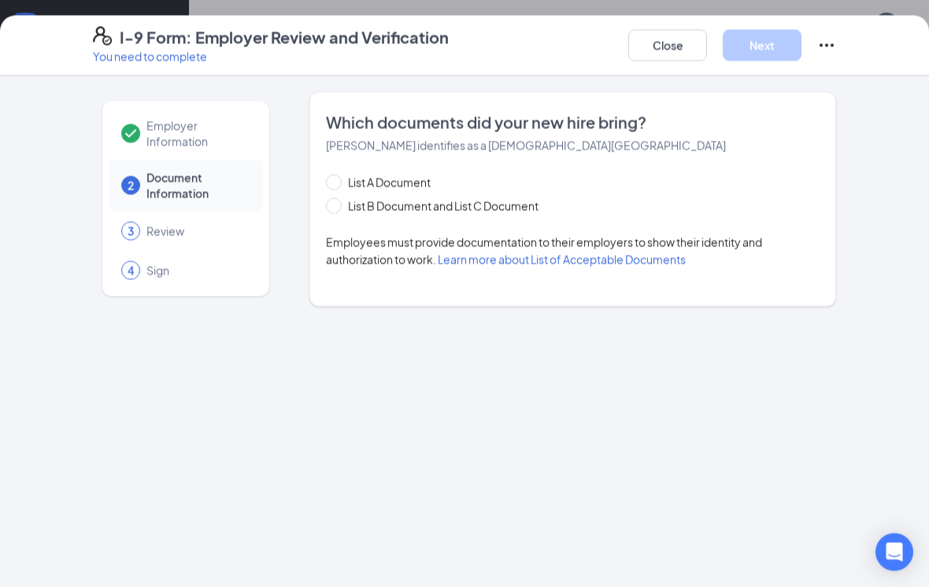
scroll to position [426, 0]
click at [336, 213] on span at bounding box center [334, 206] width 16 height 16
click at [336, 209] on input "List B Document and List C Document" at bounding box center [331, 203] width 11 height 11
radio input "true"
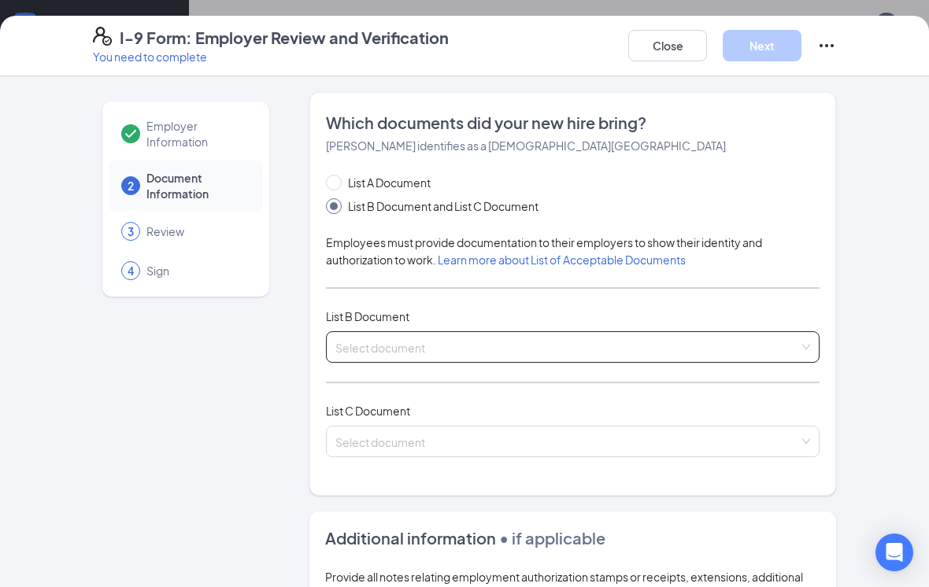
click at [440, 339] on input "search" at bounding box center [567, 344] width 464 height 24
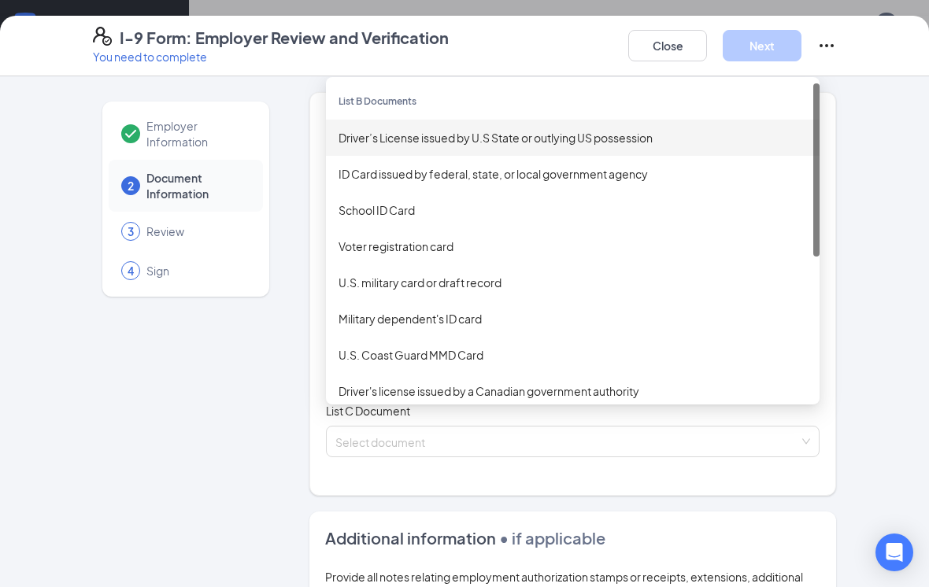
click at [509, 151] on div "Driver’s License issued by U.S State or outlying US possession" at bounding box center [573, 138] width 494 height 36
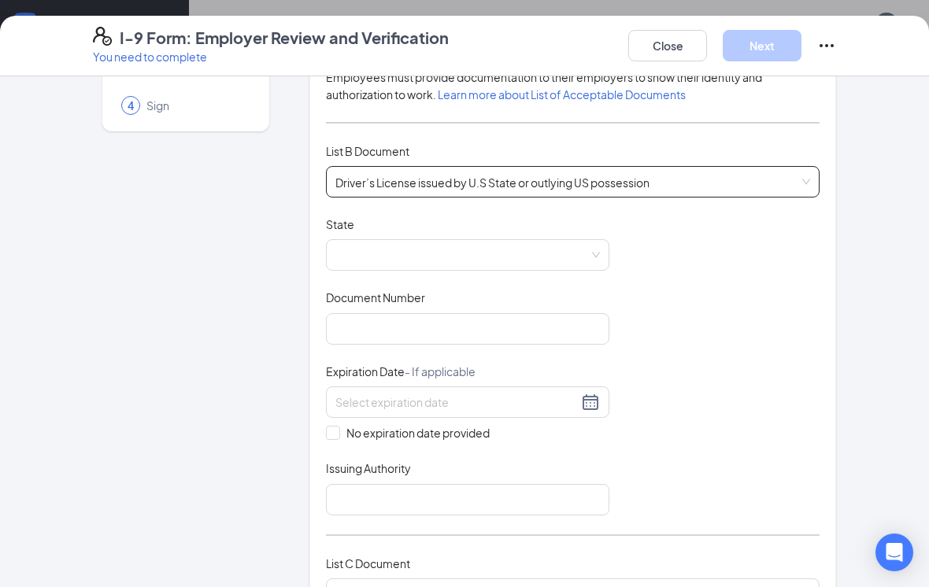
scroll to position [173, 0]
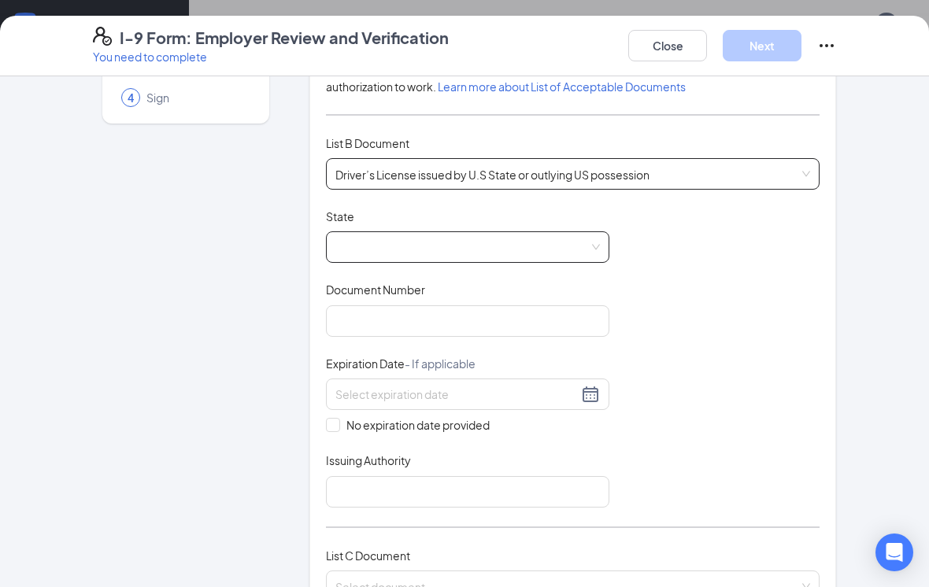
click at [550, 245] on span at bounding box center [467, 247] width 265 height 30
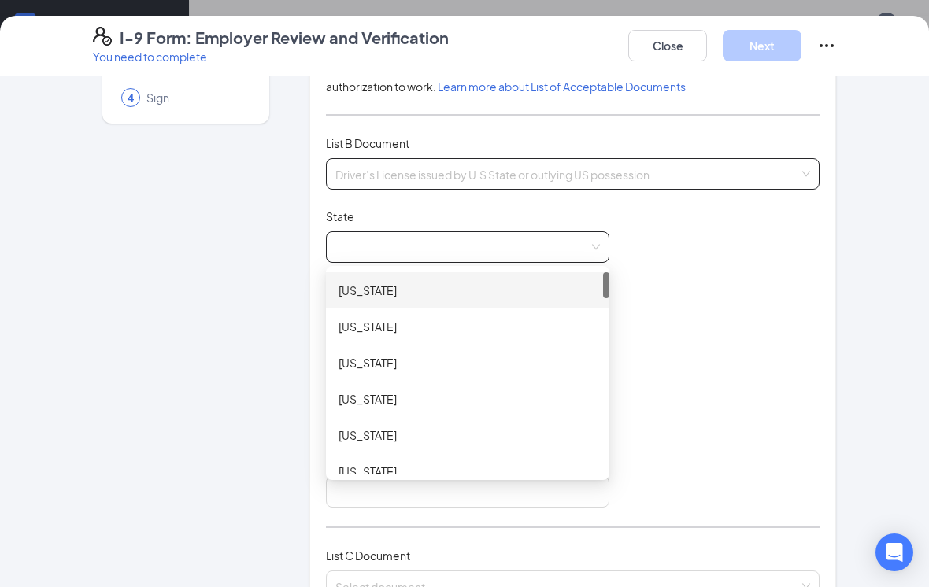
click at [504, 176] on span "Driver’s License issued by U.S State or outlying US possession" at bounding box center [572, 174] width 475 height 30
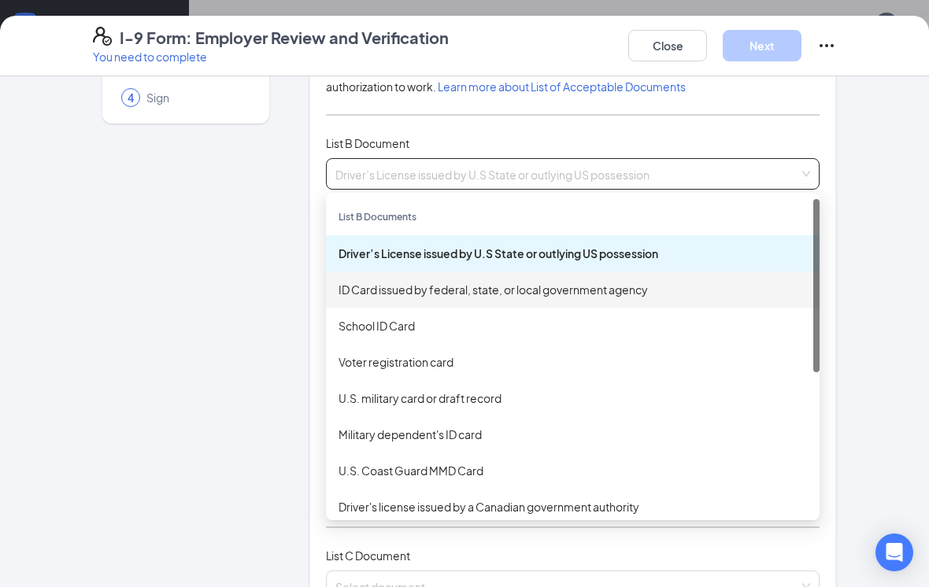
click at [532, 300] on div "ID Card issued by federal, state, or local government agency" at bounding box center [573, 290] width 494 height 36
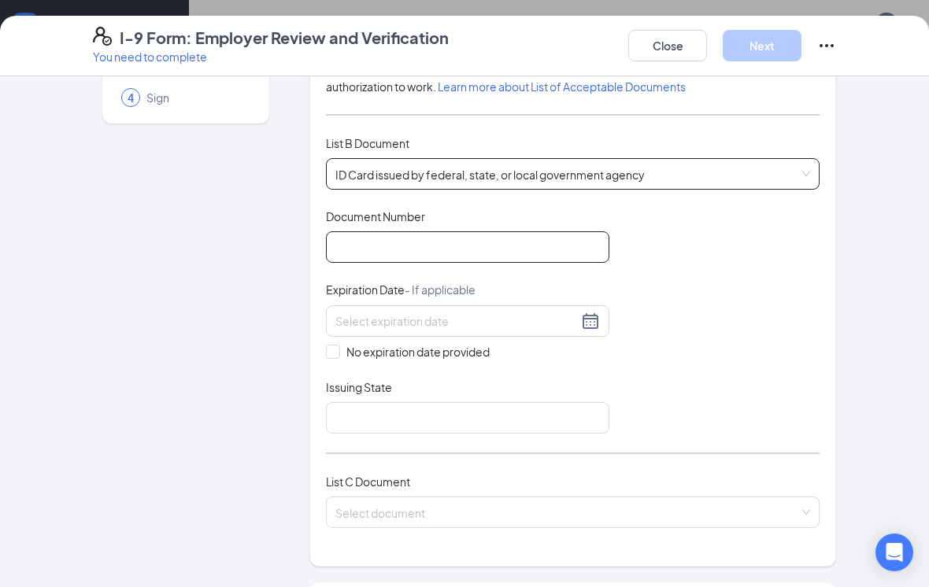
click at [513, 236] on input "Document Number" at bounding box center [467, 246] width 283 height 31
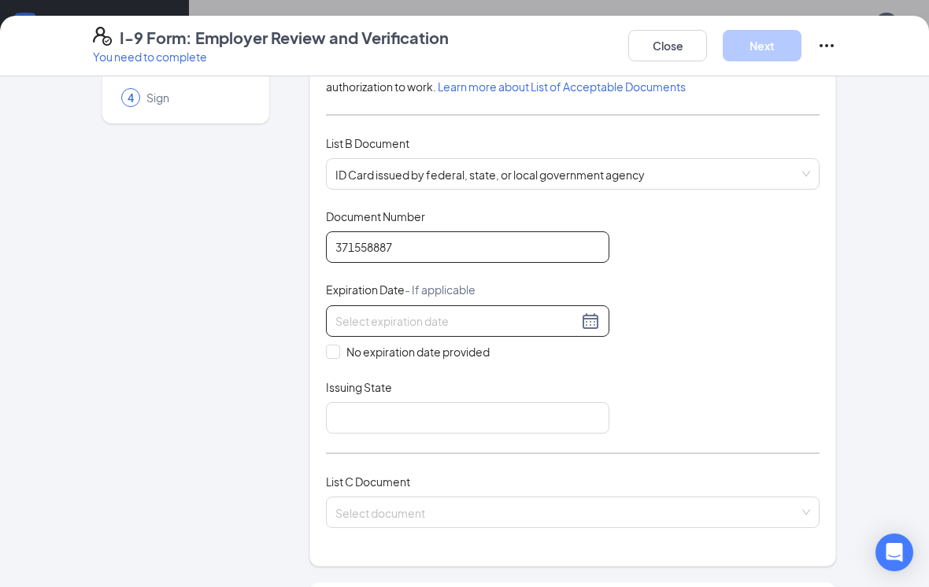
type input "371558887"
click at [350, 313] on input at bounding box center [456, 321] width 243 height 17
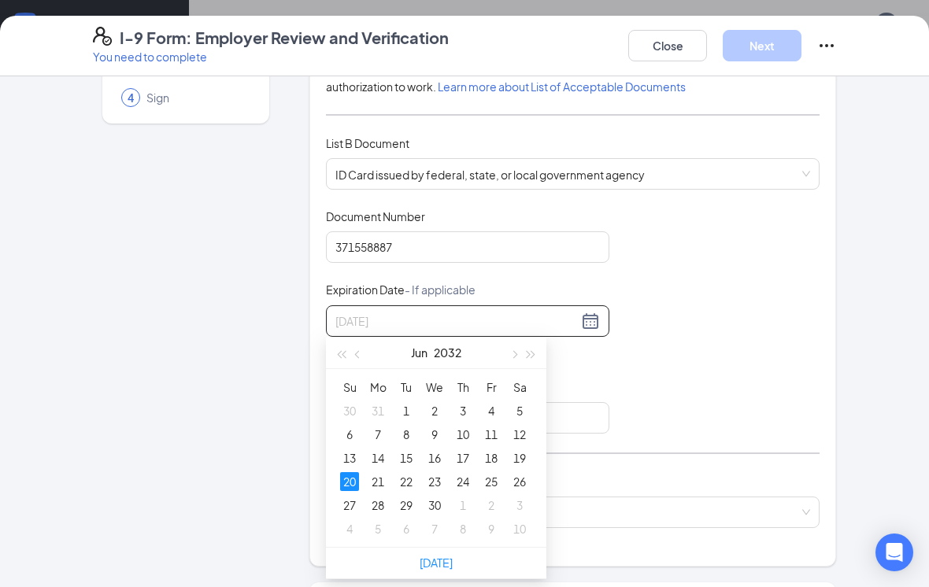
type input "06/20/2032"
click at [347, 482] on div "20" at bounding box center [349, 481] width 19 height 19
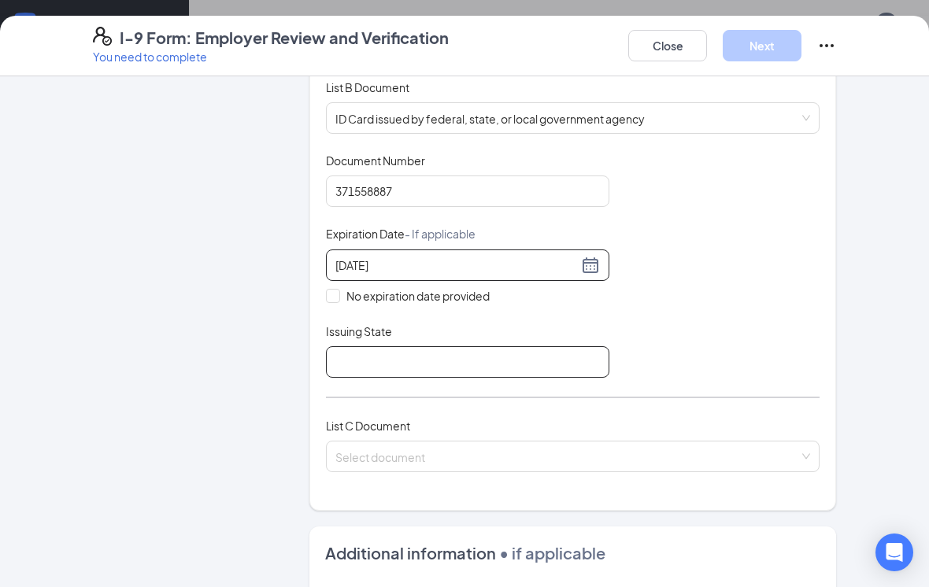
scroll to position [231, 0]
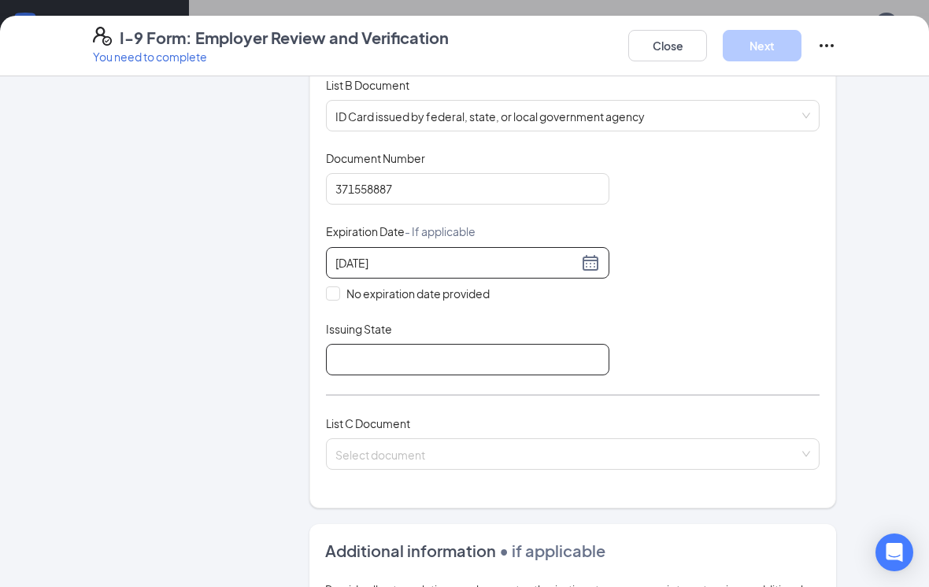
click at [450, 365] on input "Issuing State" at bounding box center [467, 359] width 283 height 31
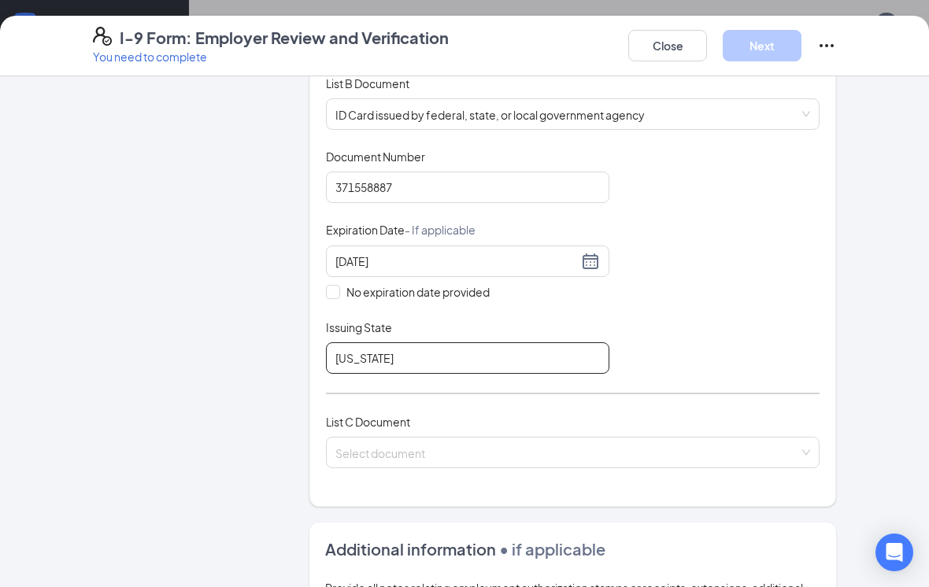
scroll to position [305, 0]
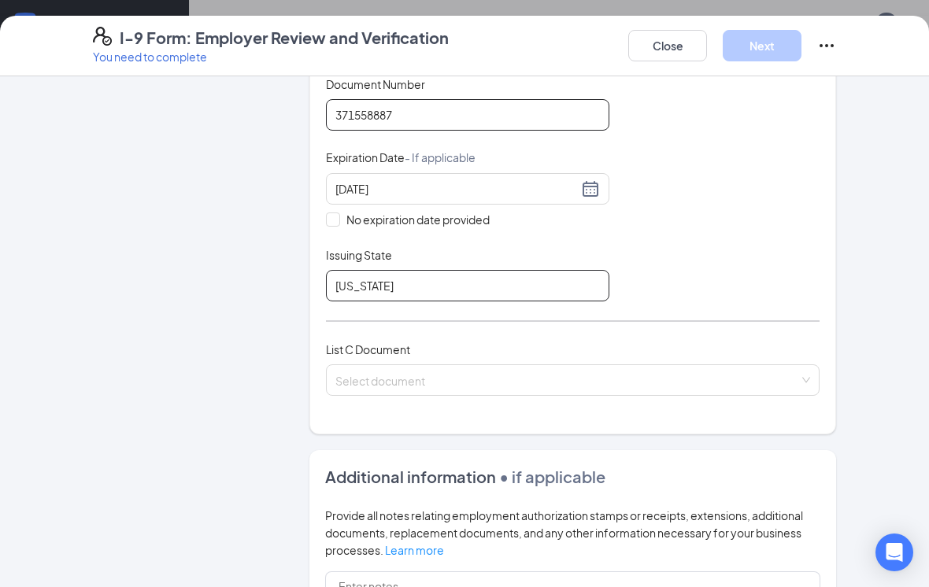
type input "Indiana"
click at [335, 113] on input "371558887" at bounding box center [467, 114] width 283 height 31
type input "9371558887"
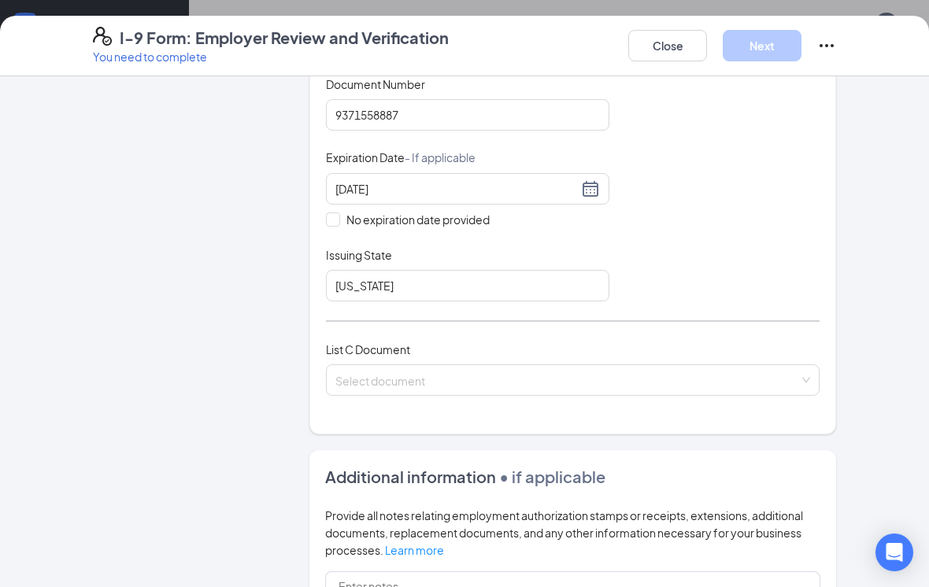
click at [691, 279] on div "Document Title ID Card issued by federal, state, or local government agency Doc…" at bounding box center [573, 188] width 494 height 225
click at [554, 113] on input "9371558887" at bounding box center [467, 114] width 283 height 31
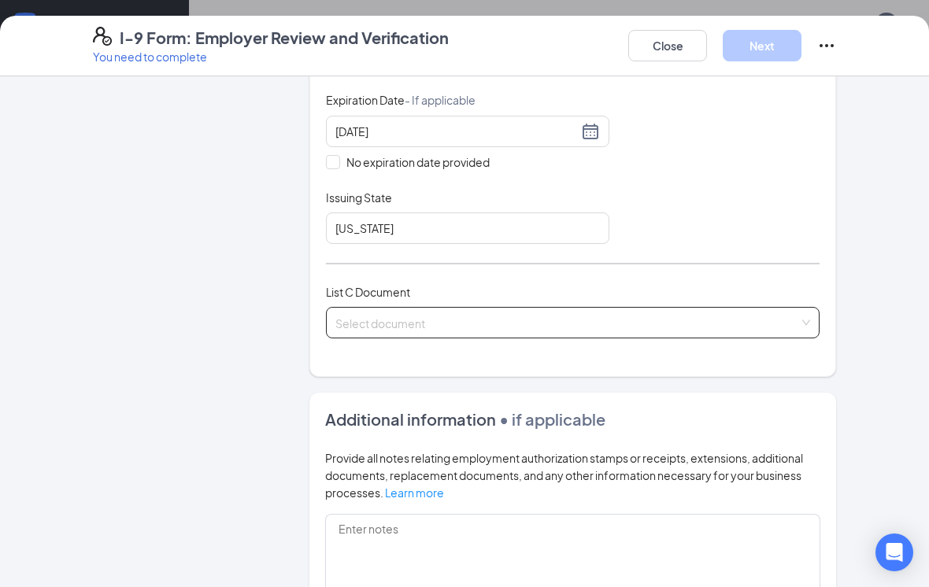
click at [724, 316] on input "search" at bounding box center [567, 320] width 464 height 24
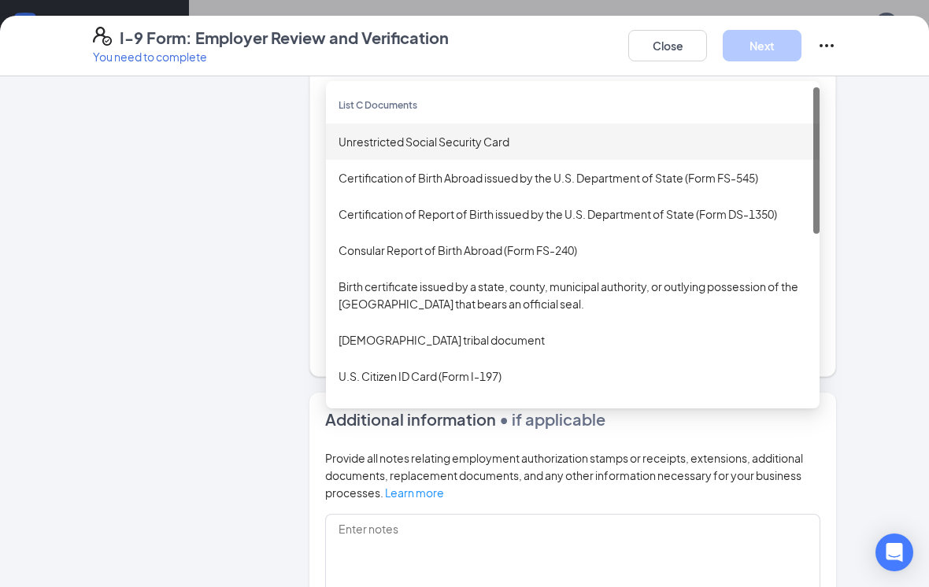
click at [646, 150] on div "Unrestricted Social Security Card" at bounding box center [573, 142] width 494 height 36
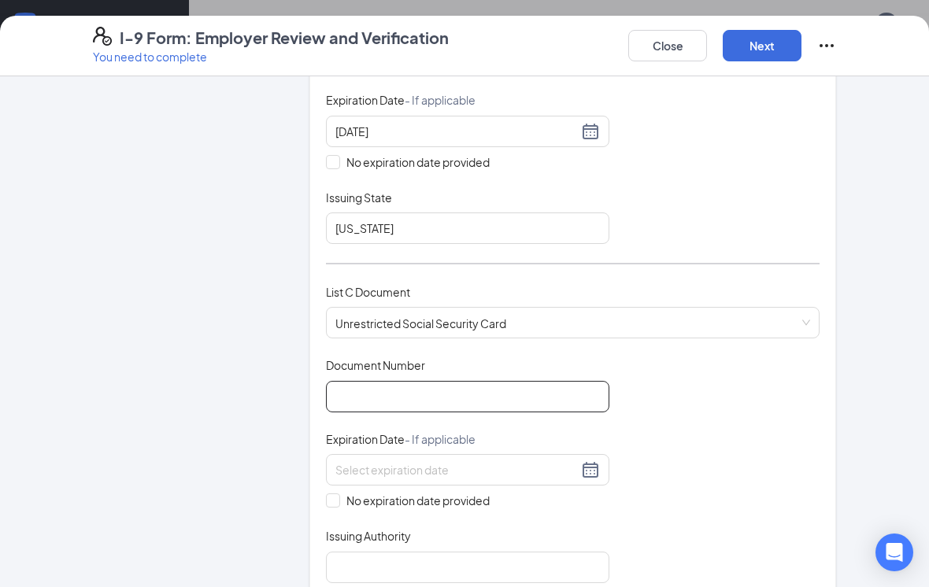
click at [498, 390] on input "Document Number" at bounding box center [467, 396] width 283 height 31
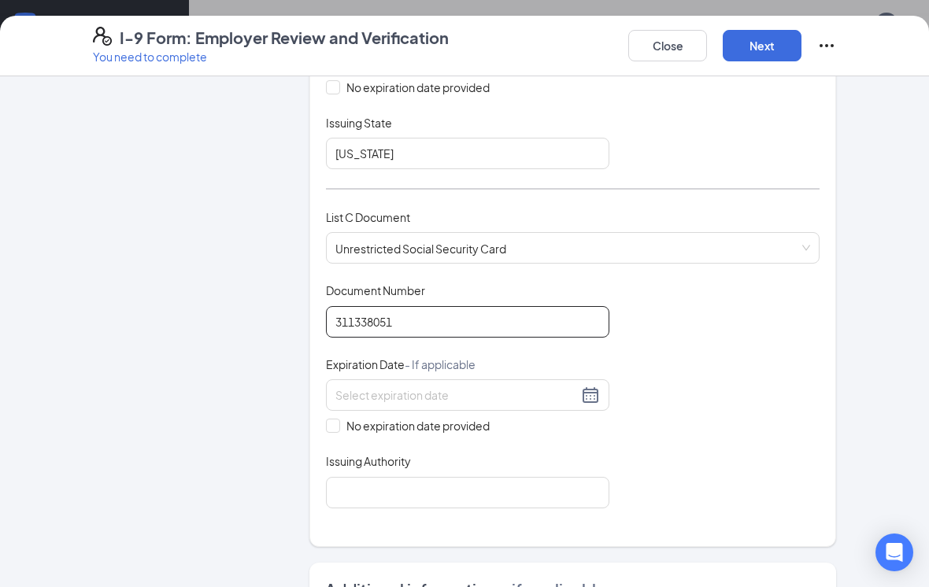
scroll to position [440, 0]
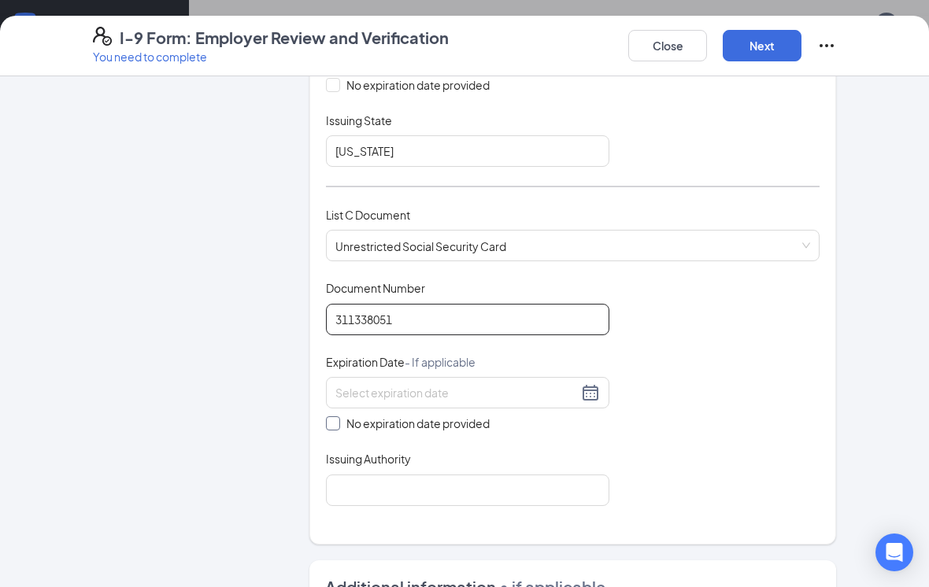
type input "311338051"
click at [331, 423] on span at bounding box center [333, 424] width 14 height 14
click at [331, 423] on input "No expiration date provided" at bounding box center [331, 422] width 11 height 11
checkbox input "true"
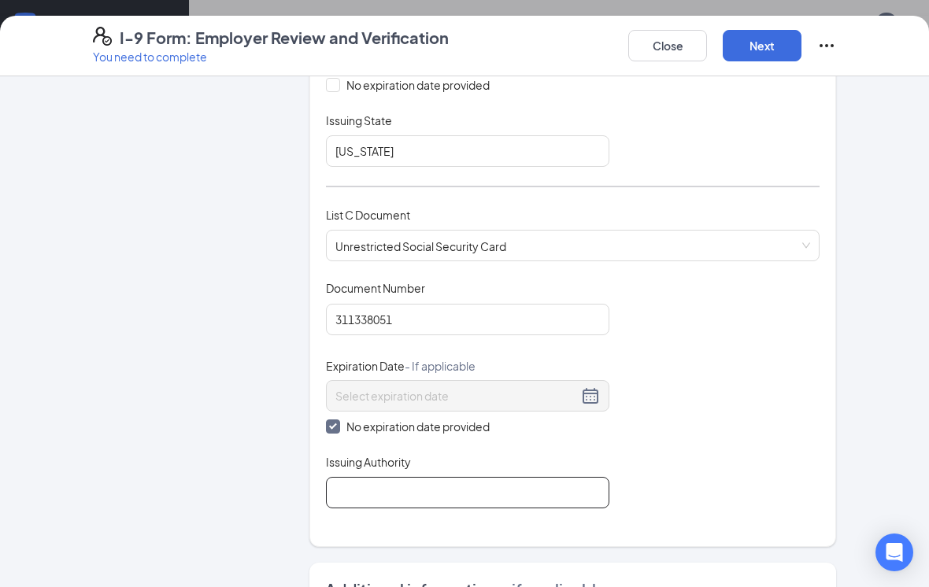
click at [442, 485] on input "Issuing Authority" at bounding box center [467, 492] width 283 height 31
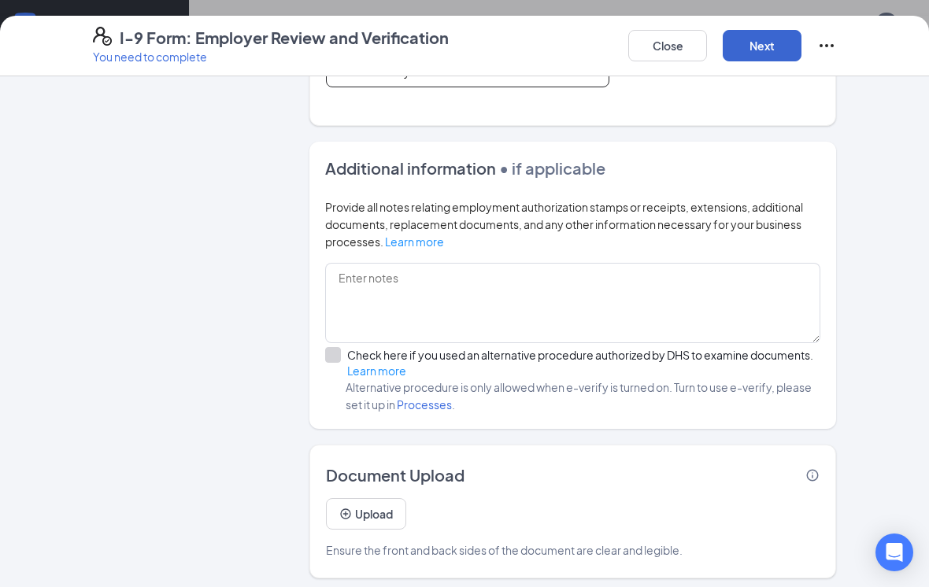
type input "Social security Administration office"
click at [782, 54] on button "Next" at bounding box center [762, 45] width 79 height 31
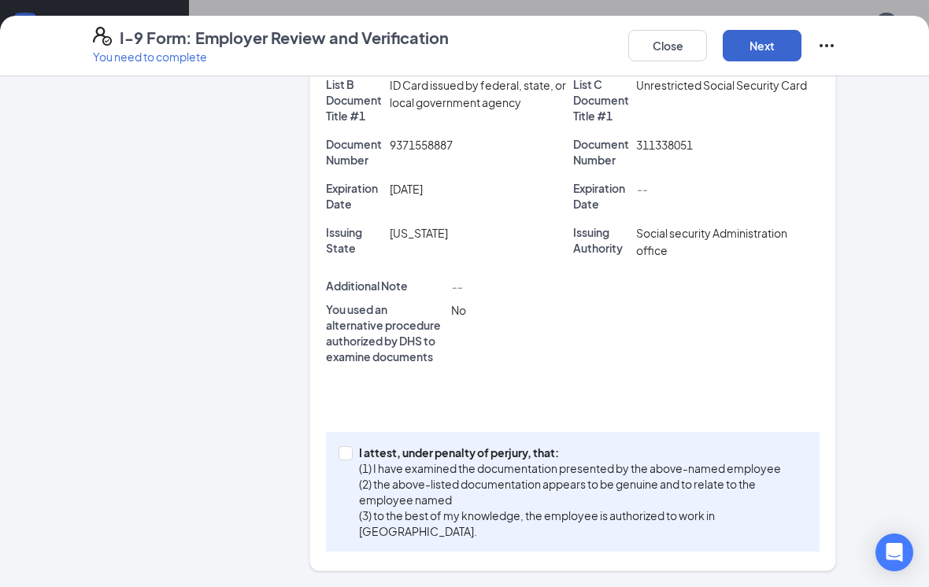
scroll to position [354, 0]
click at [354, 456] on span "I attest, under penalty of perjury, that: (1) I have examined the documentation…" at bounding box center [580, 493] width 454 height 94
click at [350, 456] on input "I attest, under penalty of perjury, that: (1) I have examined the documentation…" at bounding box center [344, 452] width 11 height 11
checkbox input "true"
click at [778, 44] on button "Next" at bounding box center [762, 45] width 79 height 31
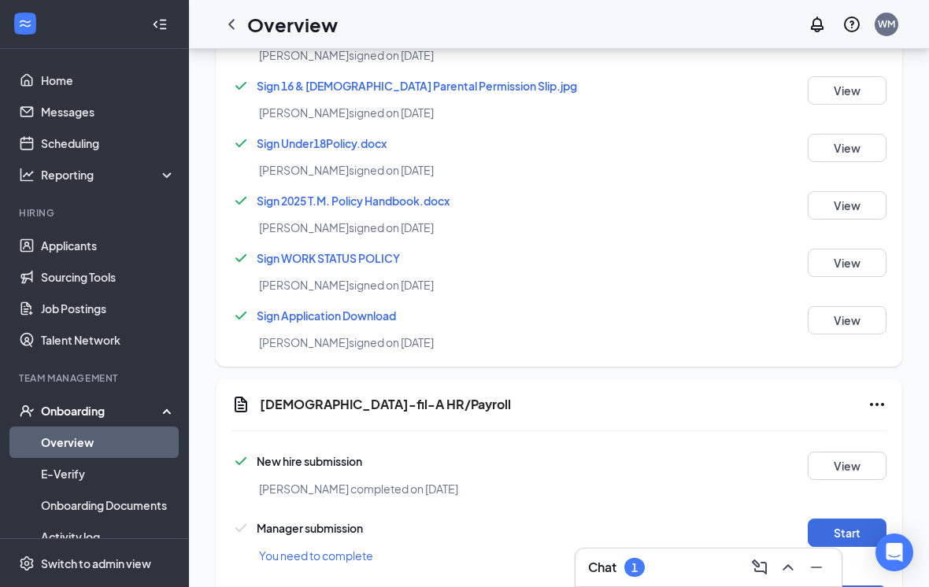
scroll to position [1081, 0]
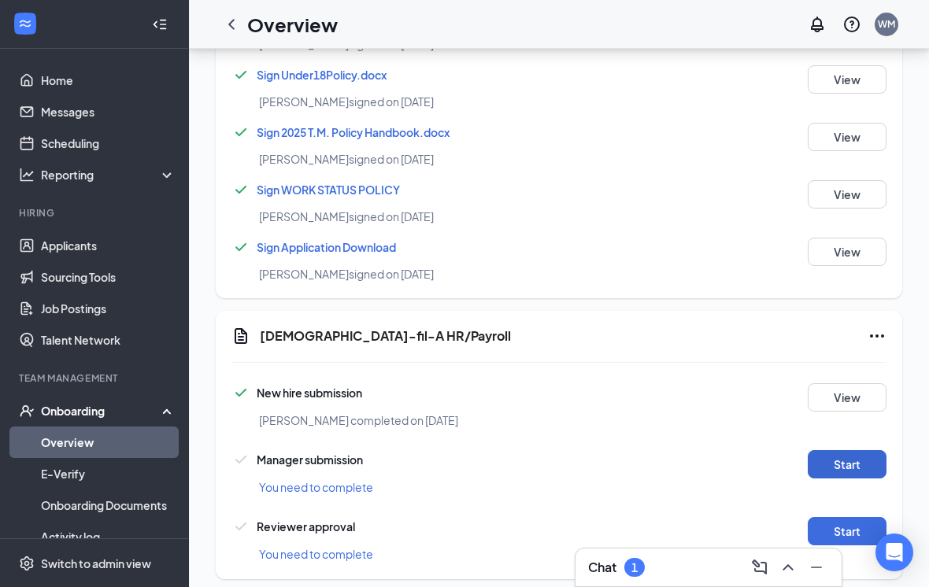
click at [857, 467] on button "Start" at bounding box center [847, 464] width 79 height 28
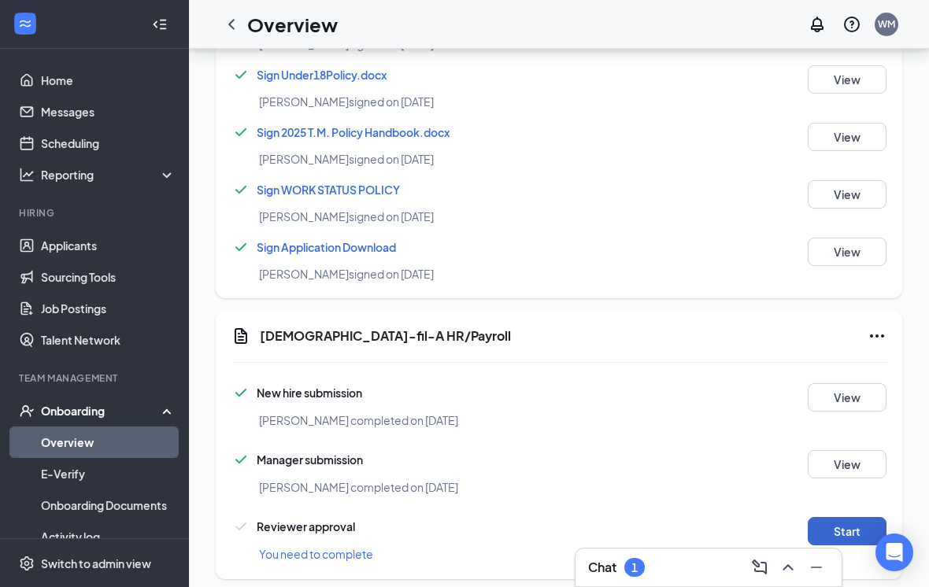
click at [842, 531] on button "Start" at bounding box center [847, 531] width 79 height 28
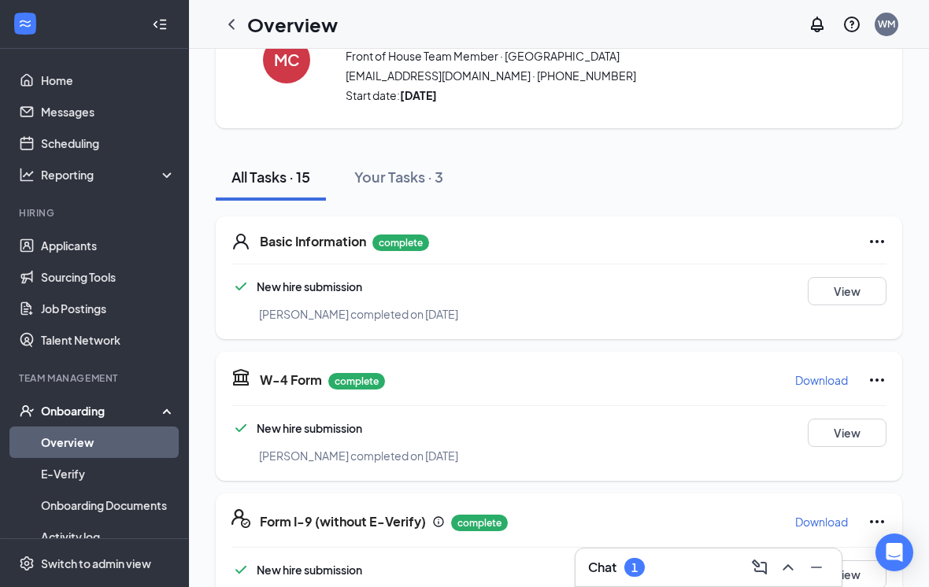
scroll to position [0, 0]
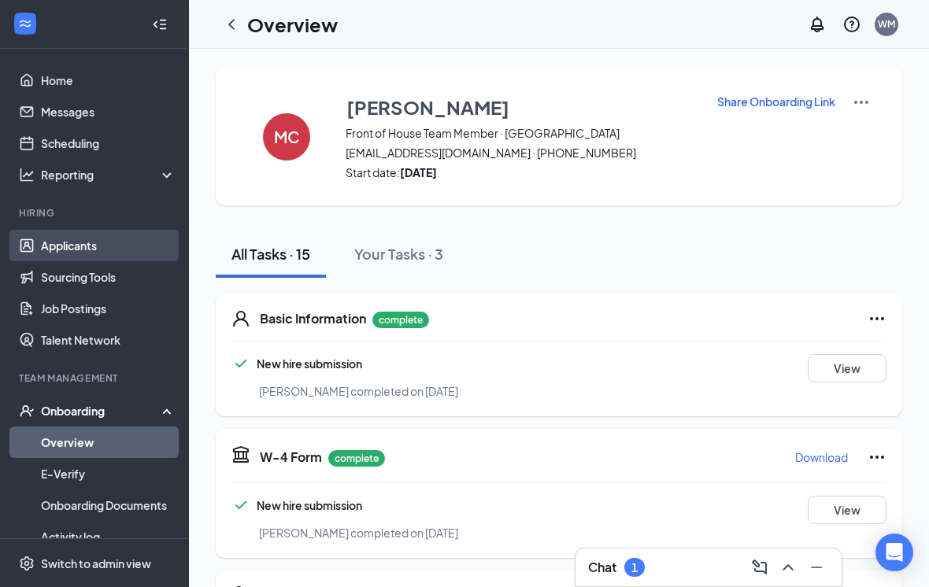
click at [91, 243] on link "Applicants" at bounding box center [108, 245] width 135 height 31
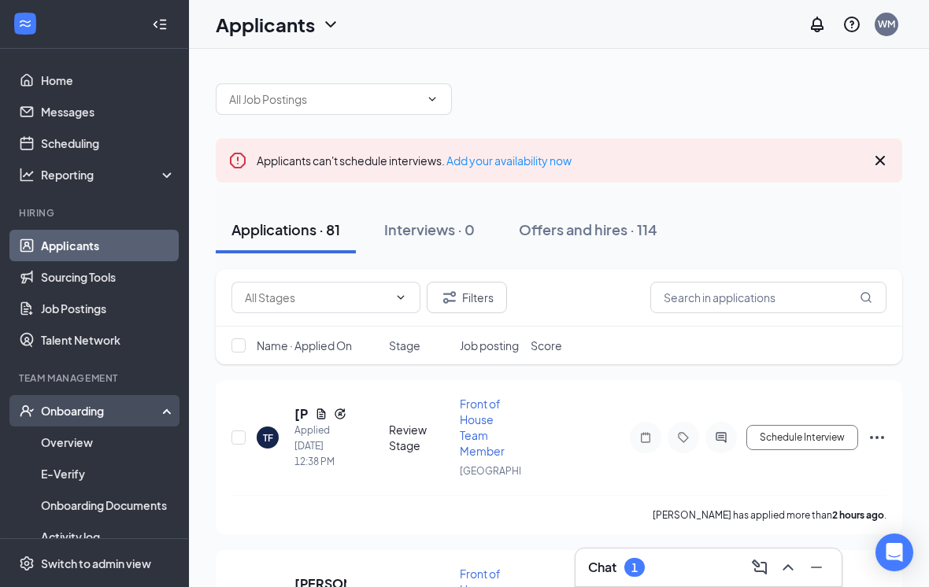
click at [56, 410] on div "Onboarding" at bounding box center [101, 411] width 121 height 16
click at [73, 407] on div "Onboarding" at bounding box center [101, 411] width 121 height 16
click at [102, 448] on link "Overview" at bounding box center [108, 442] width 135 height 31
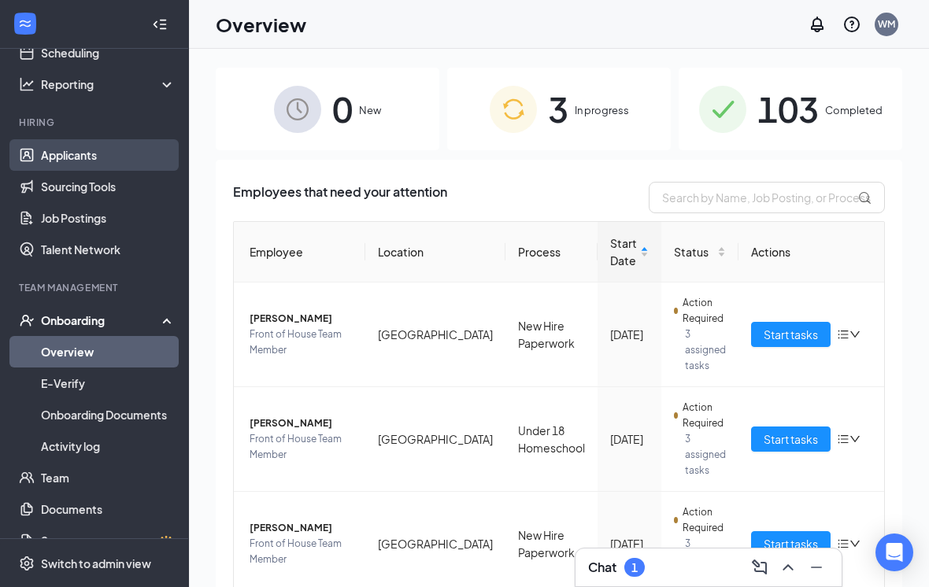
click at [129, 154] on link "Applicants" at bounding box center [108, 154] width 135 height 31
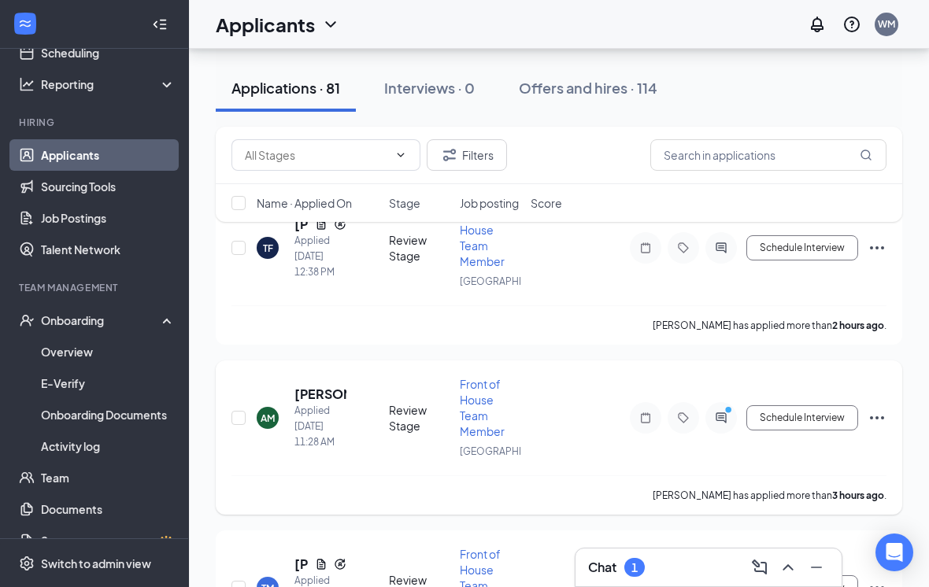
scroll to position [189, 0]
click at [635, 575] on div "1" at bounding box center [634, 567] width 6 height 13
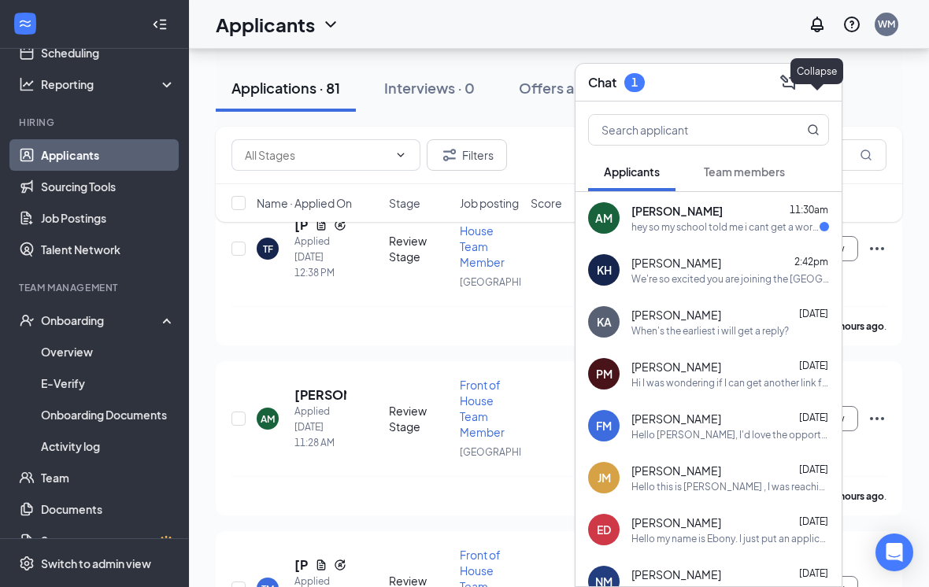
click at [819, 92] on icon "ChevronDown" at bounding box center [816, 82] width 19 height 19
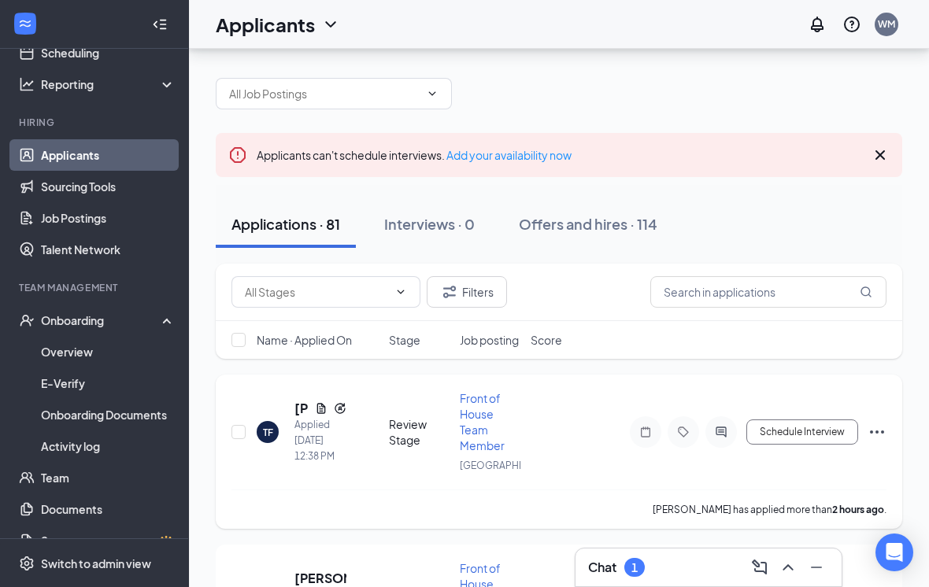
scroll to position [0, 0]
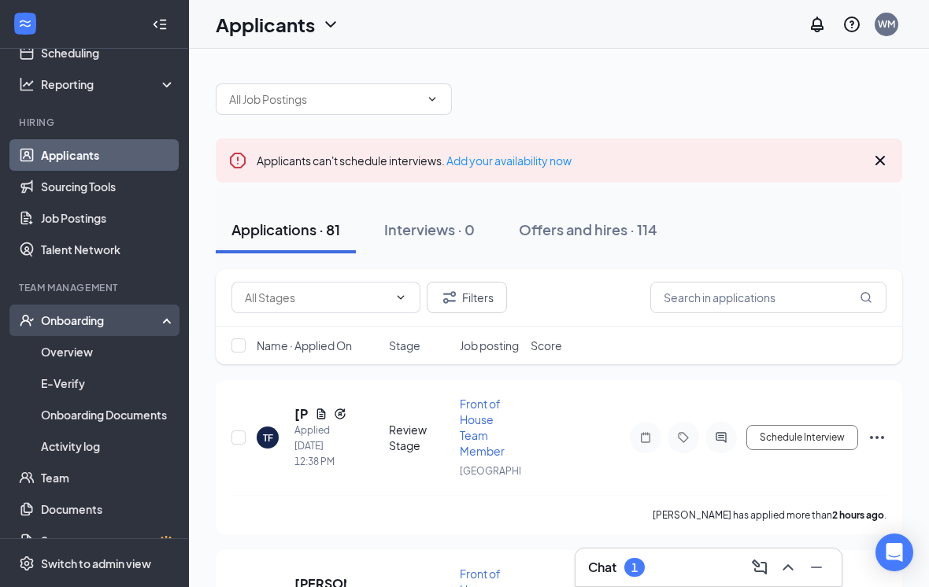
click at [55, 326] on div "Onboarding" at bounding box center [101, 321] width 121 height 16
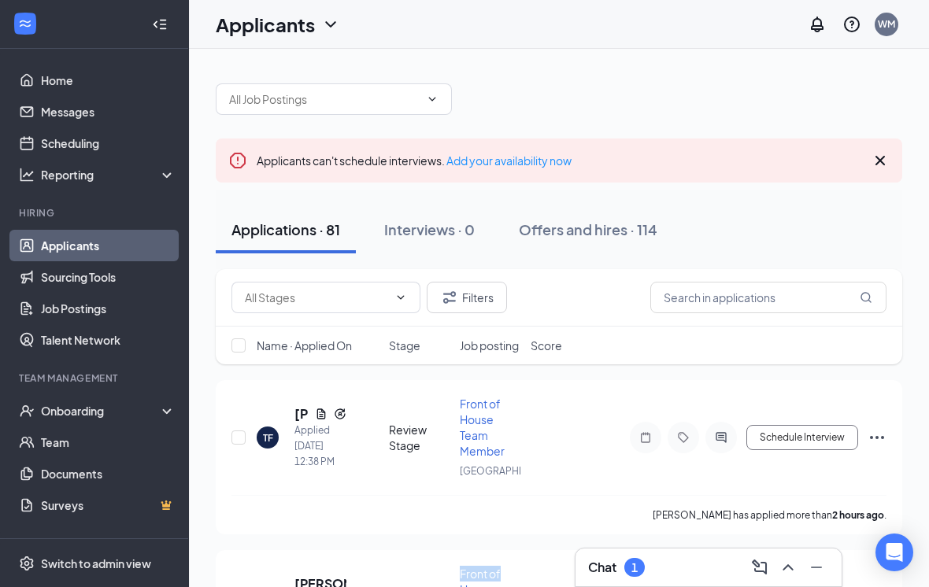
drag, startPoint x: 542, startPoint y: 584, endPoint x: -1, endPoint y: -1, distance: 798.4
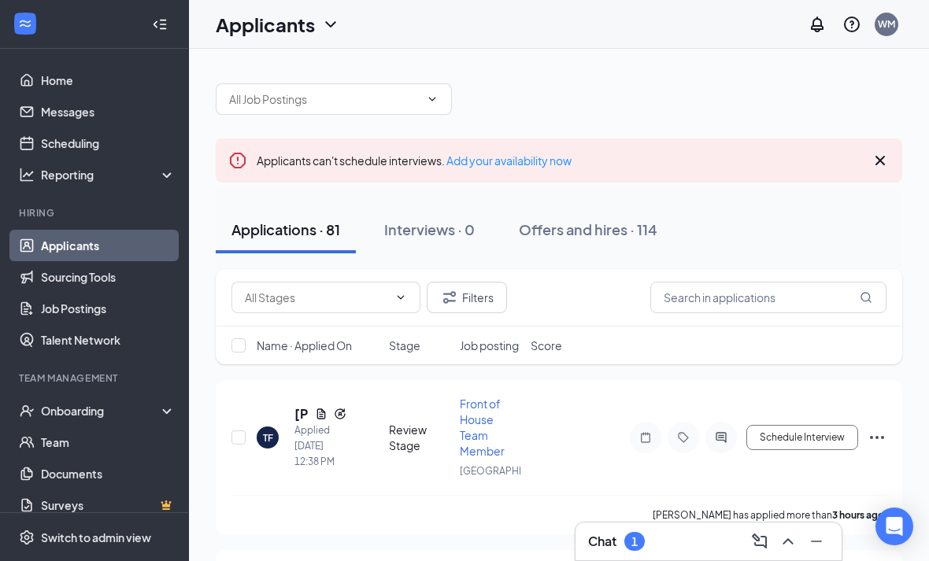
click at [657, 546] on div "Chat 1" at bounding box center [708, 541] width 241 height 25
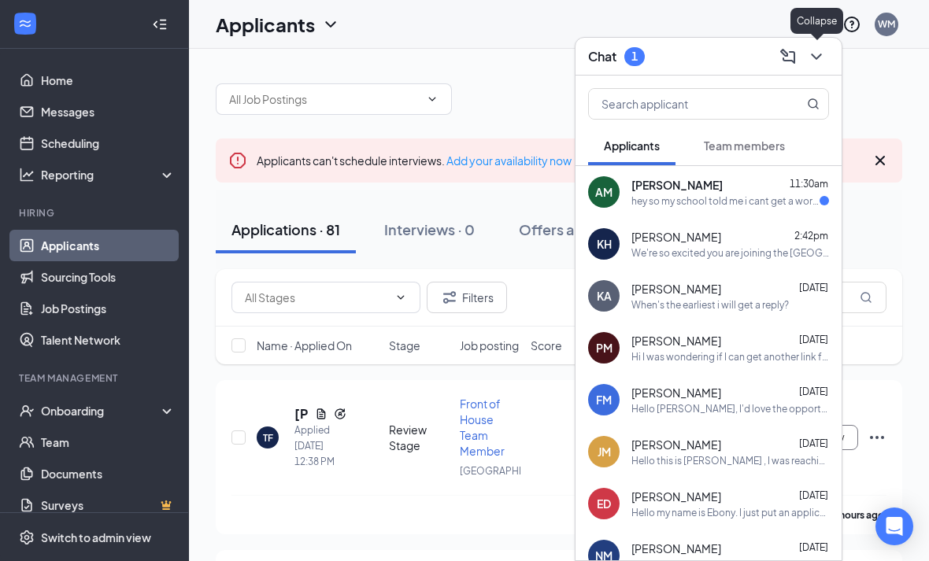
click at [816, 55] on icon "ChevronDown" at bounding box center [816, 56] width 19 height 19
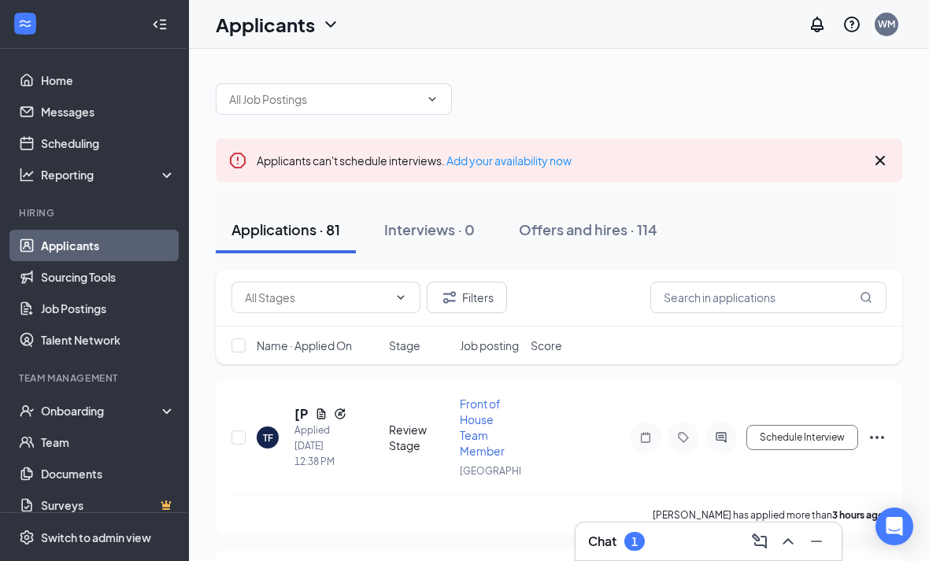
click at [877, 165] on icon "Cross" at bounding box center [880, 160] width 19 height 19
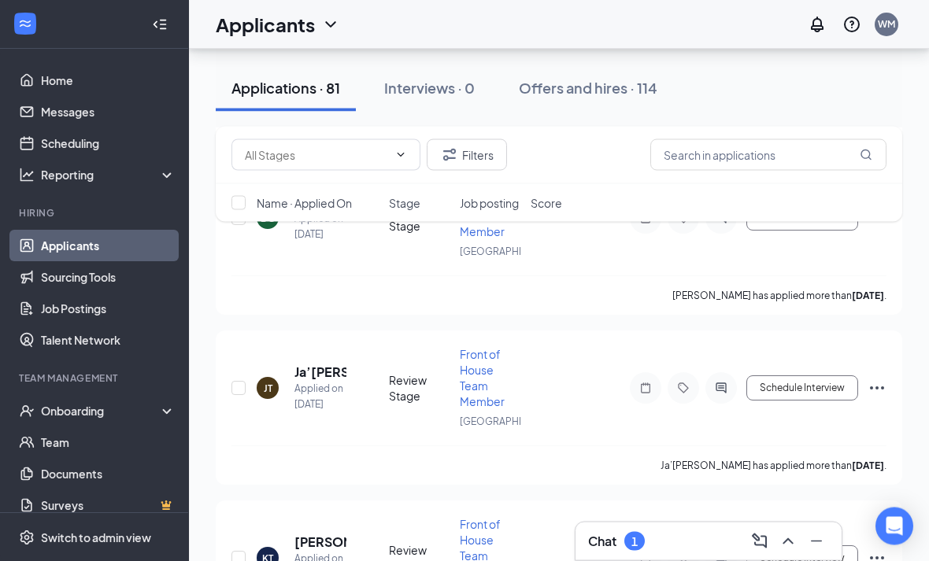
scroll to position [1165, 0]
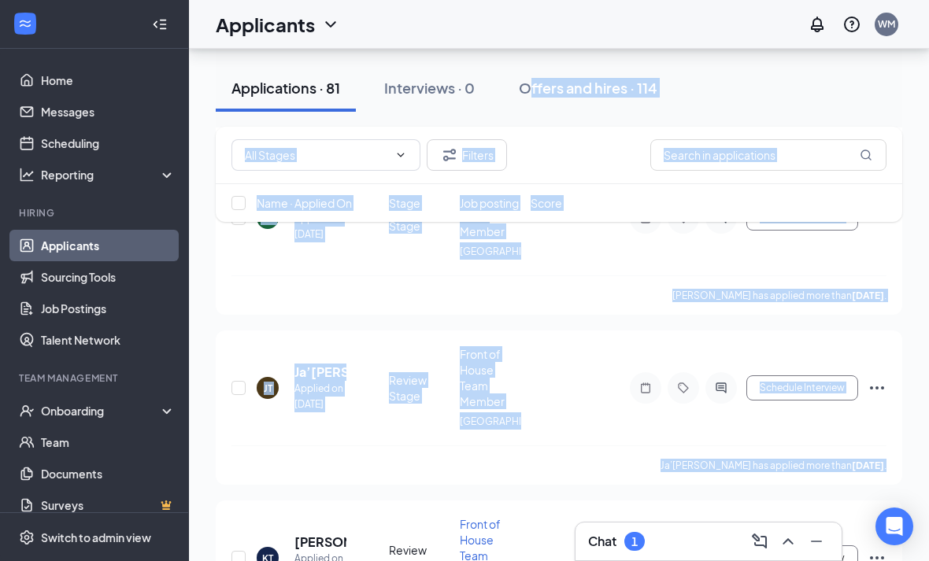
drag, startPoint x: 435, startPoint y: 548, endPoint x: -1, endPoint y: -1165, distance: 1768.0
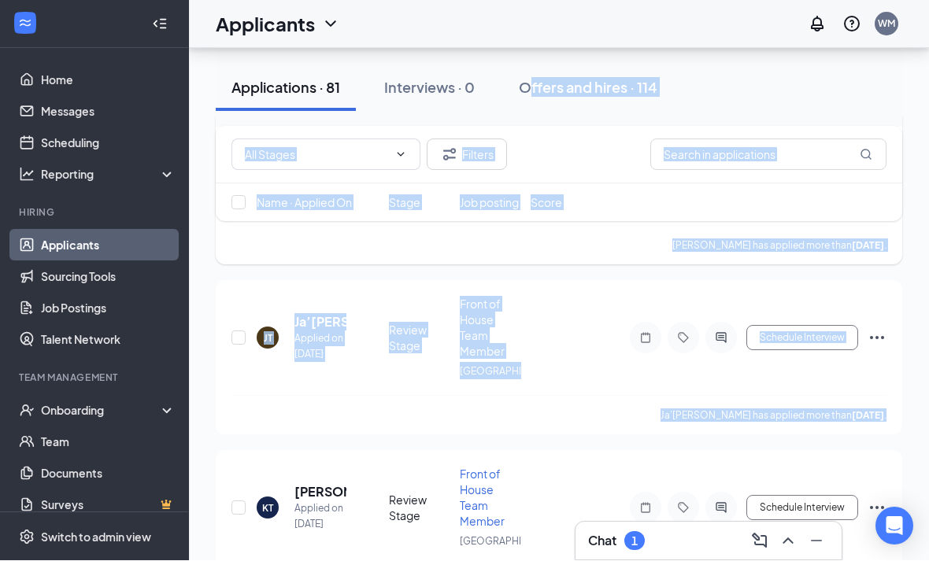
scroll to position [1214, 0]
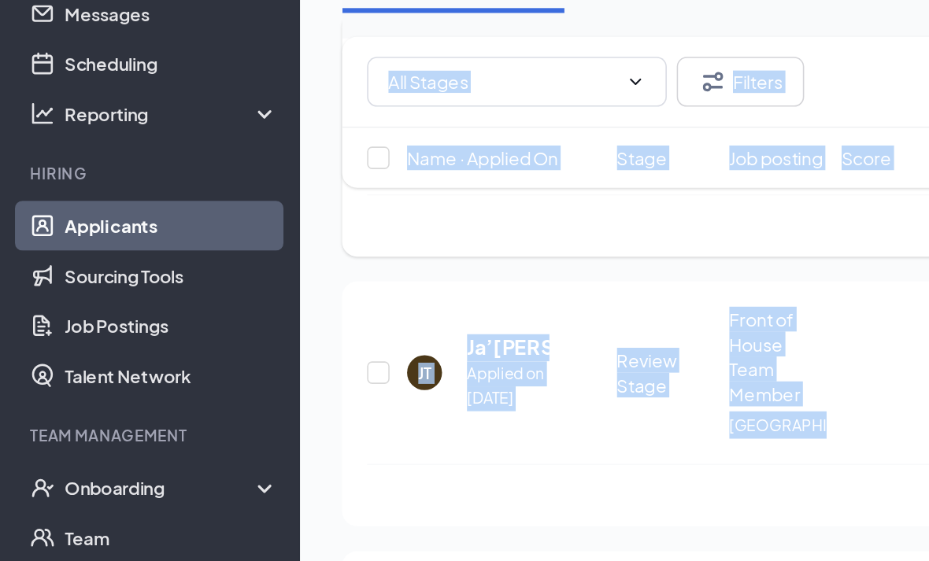
click at [308, 199] on div "DG Daysha Gray Applied on Sep 14 Review Stage Front of House Team Member Vetera…" at bounding box center [558, 176] width 655 height 99
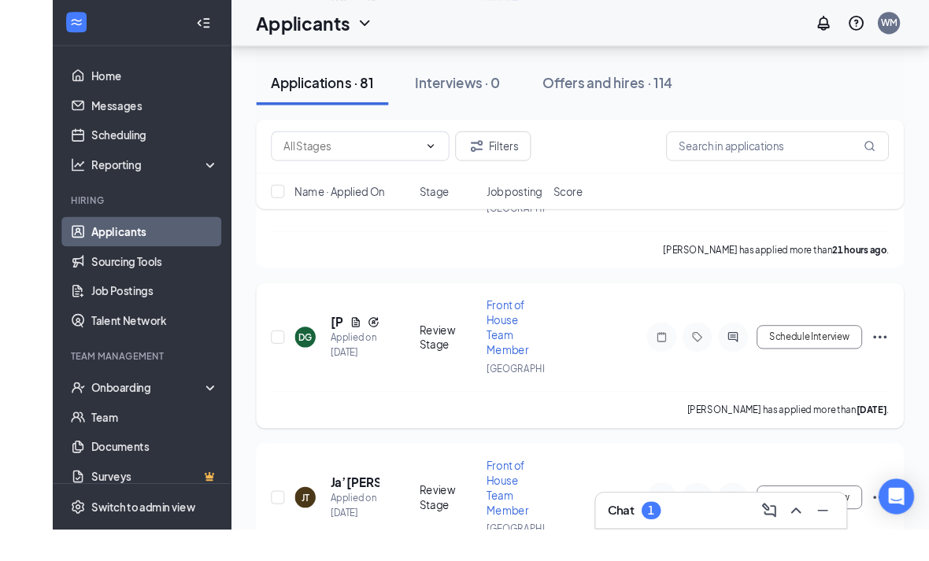
scroll to position [1174, 0]
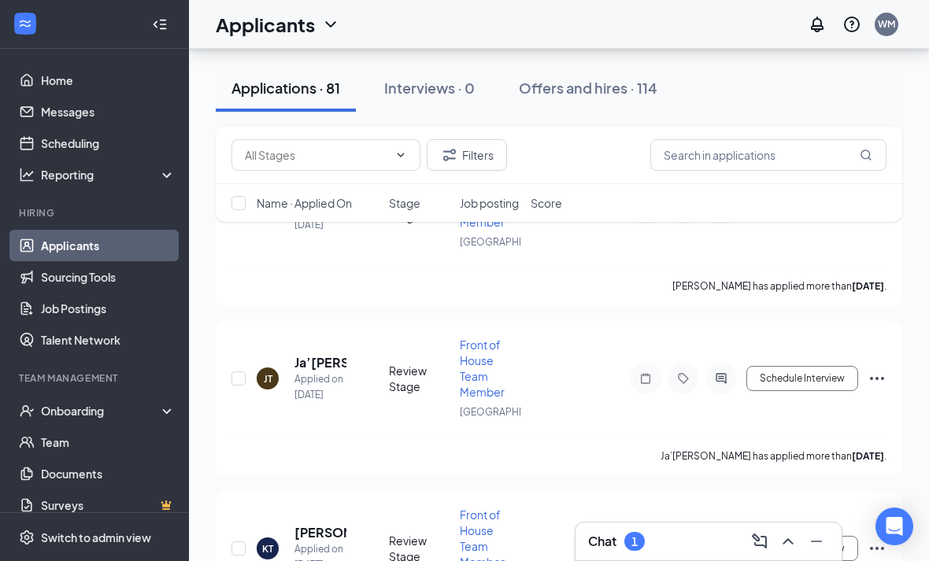
click at [601, 436] on div "JT Ja’Miracle Thomas Applied on Sep 14 Review Stage Front of House Team Member …" at bounding box center [558, 386] width 655 height 99
click at [629, 436] on div "JT Ja’Miracle Thomas Applied on Sep 14 Review Stage Front of House Team Member …" at bounding box center [558, 386] width 655 height 99
click at [619, 535] on div "Chat 1" at bounding box center [616, 541] width 57 height 19
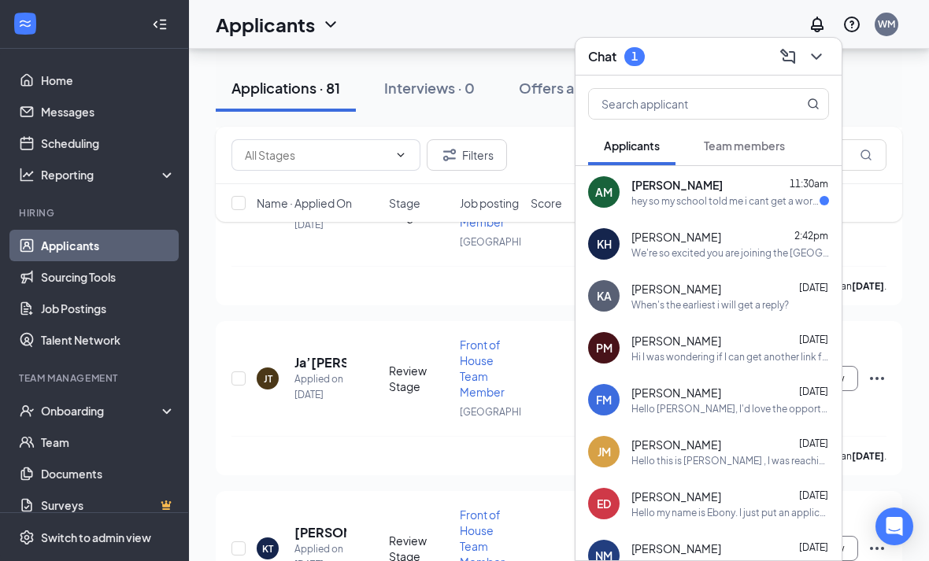
click at [680, 205] on div "hey so my school told me i cant get a work permit from them i have to get it fr…" at bounding box center [725, 200] width 188 height 13
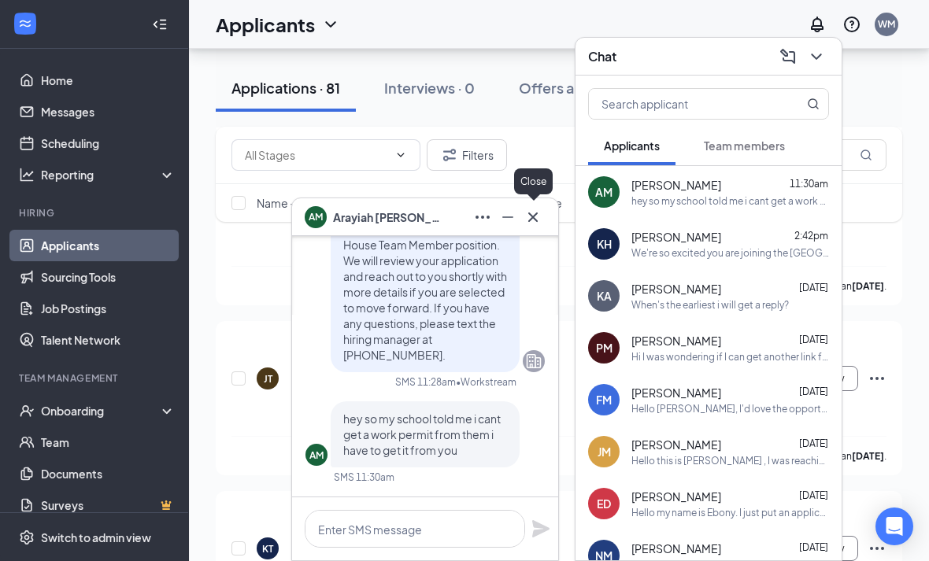
click at [540, 221] on icon "Cross" at bounding box center [533, 217] width 19 height 19
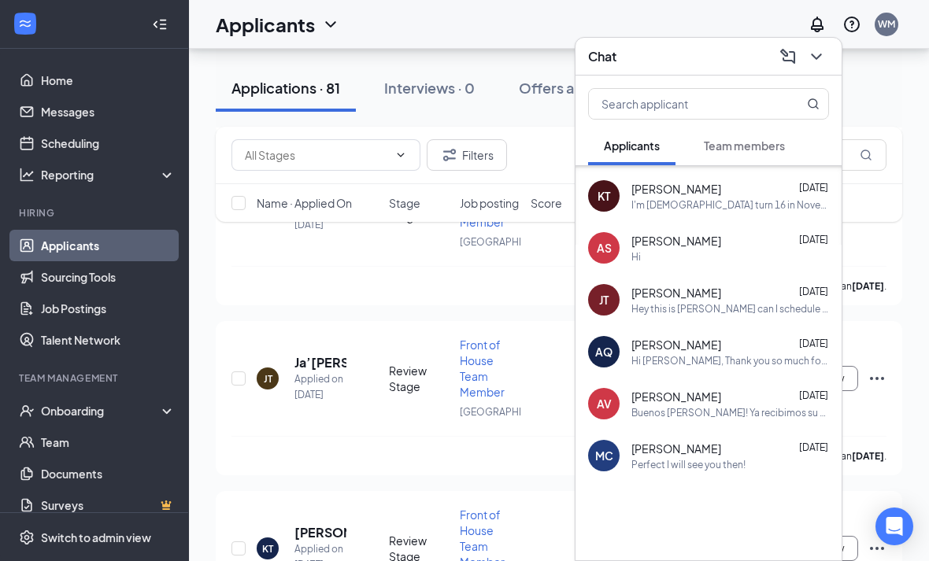
scroll to position [412, 0]
click at [816, 58] on icon "ChevronDown" at bounding box center [816, 57] width 10 height 6
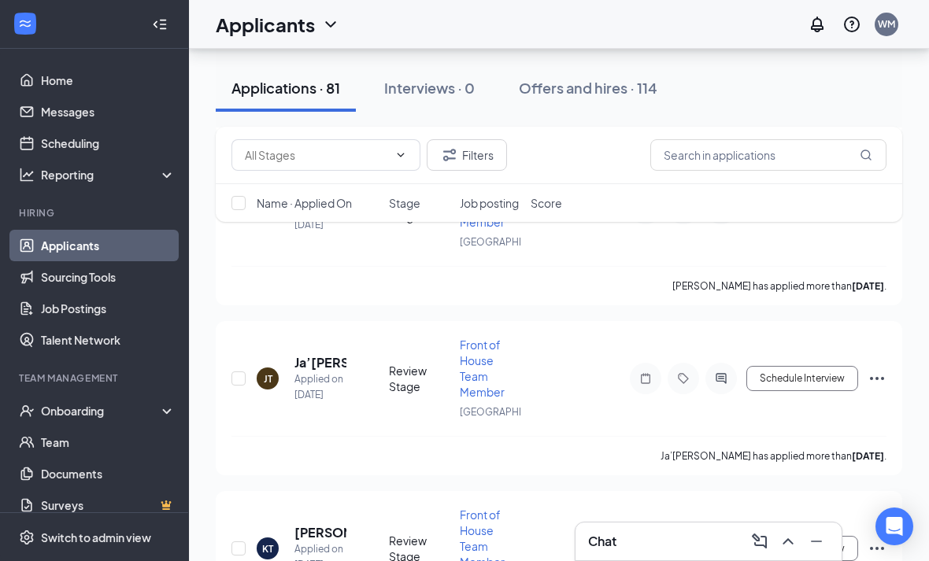
scroll to position [0, 0]
